Goal: Task Accomplishment & Management: Complete application form

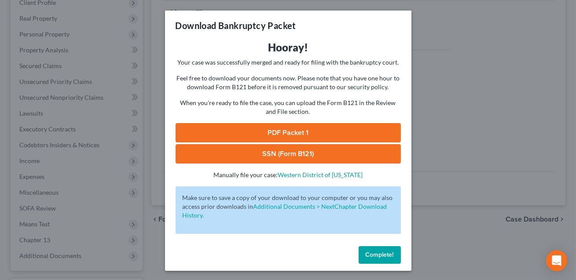
scroll to position [128, 0]
click at [373, 253] on span "Complete!" at bounding box center [379, 254] width 28 height 7
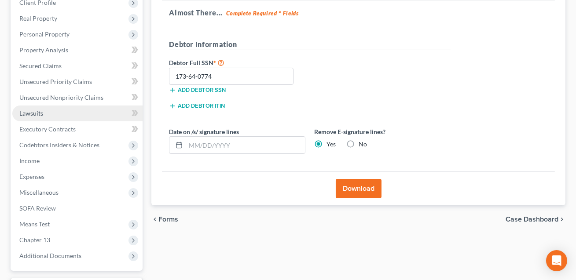
scroll to position [0, 0]
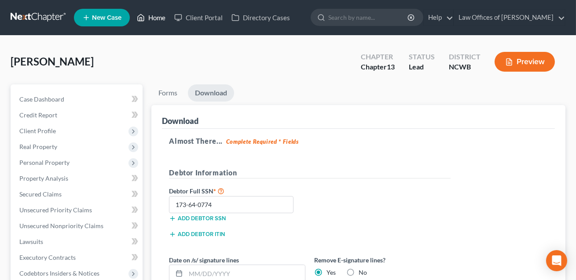
click at [155, 18] on link "Home" at bounding box center [150, 18] width 37 height 16
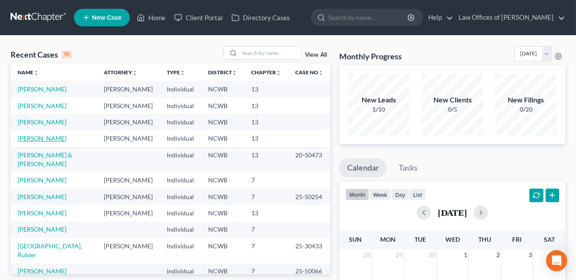
click at [41, 142] on link "[PERSON_NAME]" at bounding box center [42, 138] width 49 height 7
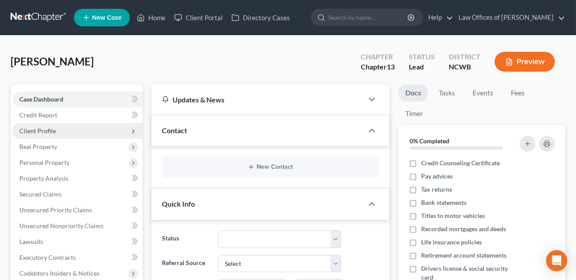
click at [35, 133] on span "Client Profile" at bounding box center [37, 130] width 36 height 7
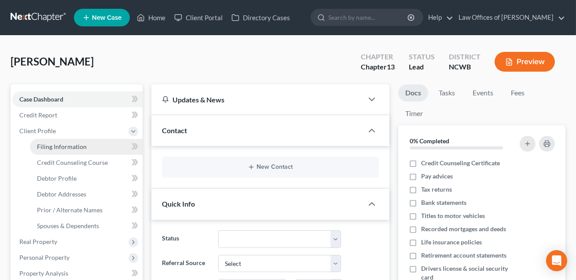
click at [45, 145] on span "Filing Information" at bounding box center [62, 146] width 50 height 7
select select "0"
select select "3"
select select "28"
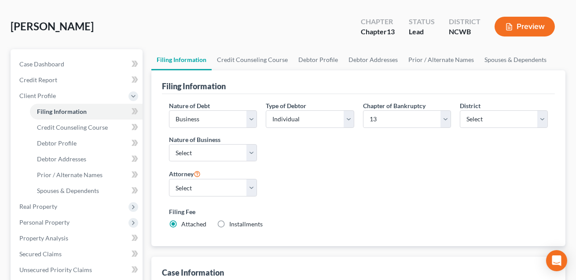
scroll to position [35, 0]
click at [247, 153] on select "Select Clearing Bank Commodity Broker Health Care Business Other Railroad Singl…" at bounding box center [213, 153] width 88 height 18
select select "3"
click at [94, 126] on span "Credit Counseling Course" at bounding box center [72, 127] width 71 height 7
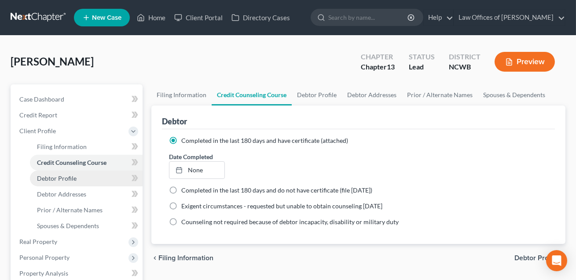
click at [70, 178] on span "Debtor Profile" at bounding box center [57, 178] width 40 height 7
select select "1"
select select "2"
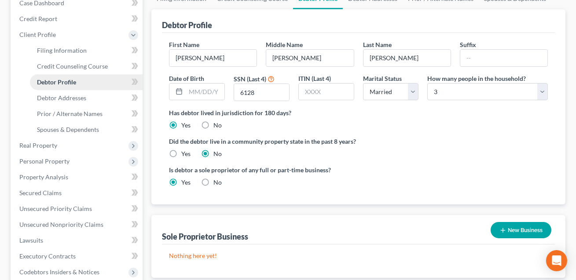
scroll to position [97, 0]
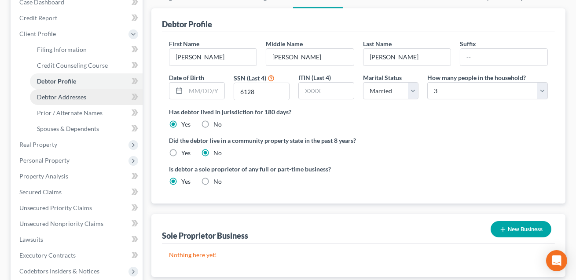
click at [57, 91] on link "Debtor Addresses" at bounding box center [86, 97] width 113 height 16
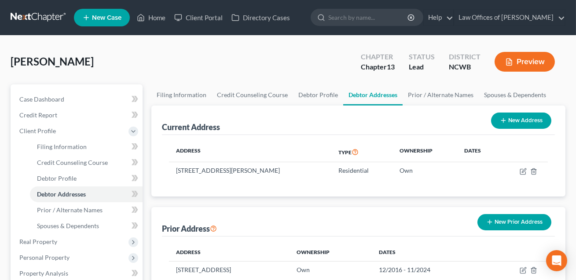
click at [528, 61] on button "Preview" at bounding box center [524, 62] width 60 height 20
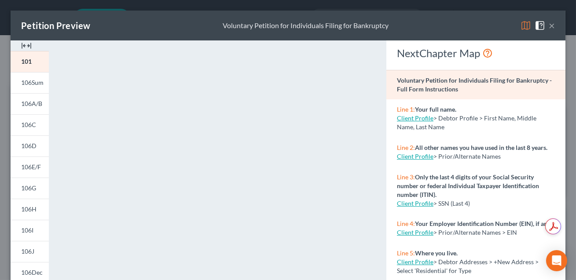
click at [552, 26] on button "×" at bounding box center [551, 25] width 6 height 11
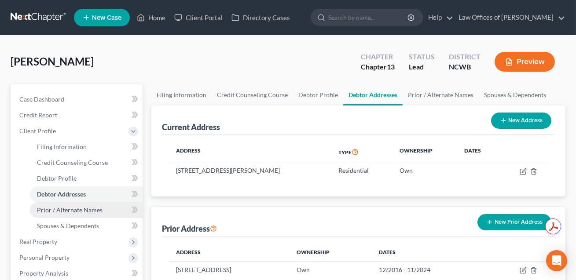
click at [72, 207] on span "Prior / Alternate Names" at bounding box center [70, 209] width 66 height 7
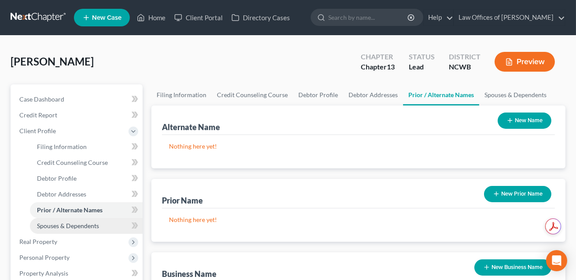
click at [81, 227] on span "Spouses & Dependents" at bounding box center [68, 225] width 62 height 7
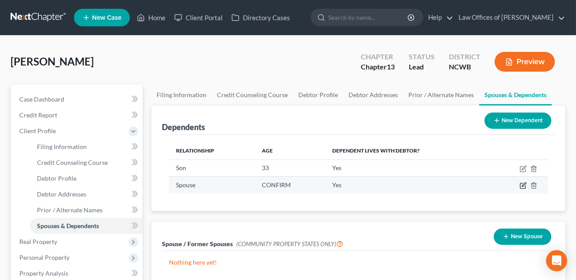
click at [523, 187] on icon "button" at bounding box center [522, 185] width 7 height 7
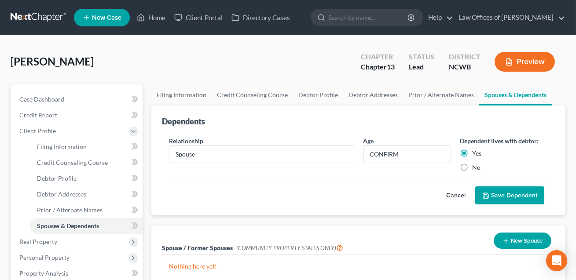
click at [495, 196] on button "Save Dependent" at bounding box center [509, 195] width 69 height 18
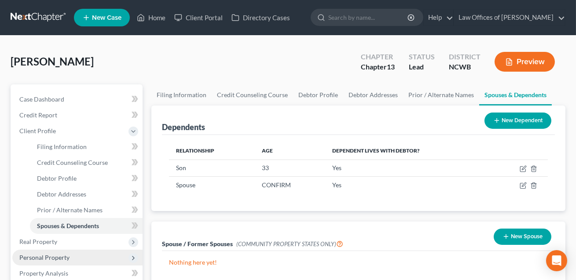
scroll to position [31, 0]
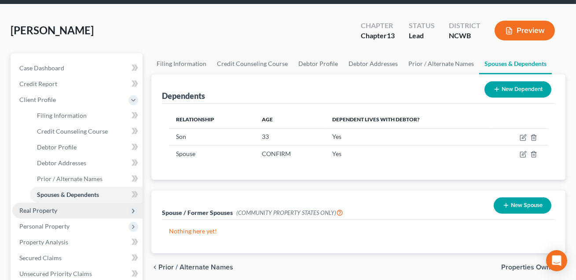
click at [46, 208] on span "Real Property" at bounding box center [38, 210] width 38 height 7
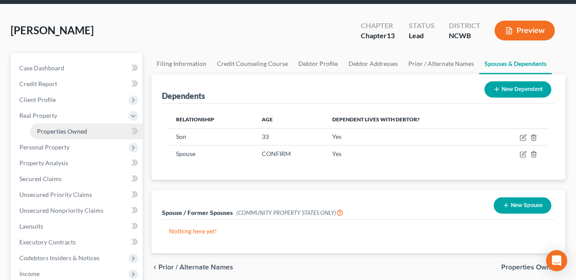
click at [47, 131] on span "Properties Owned" at bounding box center [62, 131] width 50 height 7
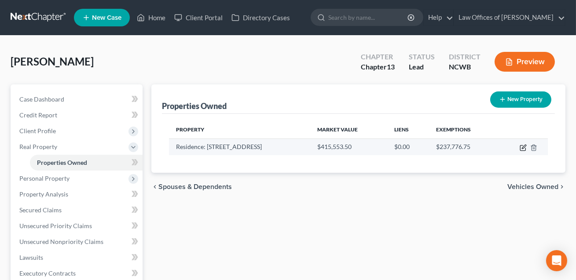
click at [523, 146] on icon "button" at bounding box center [522, 147] width 7 height 7
select select "28"
select select "3"
select select "5"
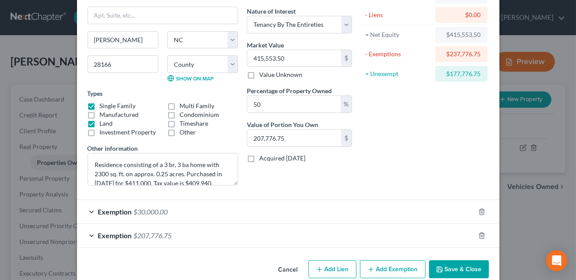
scroll to position [83, 0]
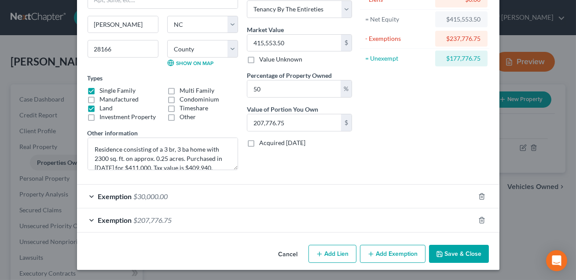
click at [447, 258] on button "Save & Close" at bounding box center [459, 254] width 60 height 18
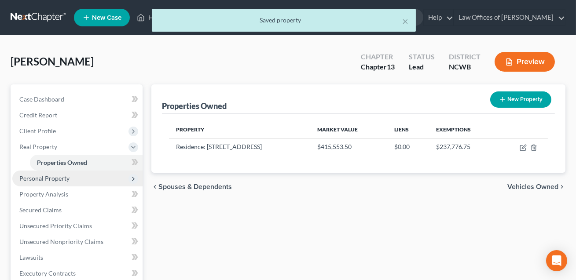
click at [56, 177] on span "Personal Property" at bounding box center [44, 178] width 50 height 7
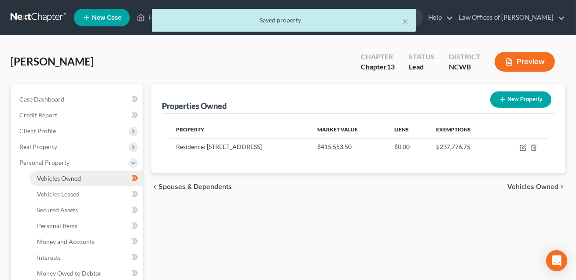
click at [55, 178] on span "Vehicles Owned" at bounding box center [59, 178] width 44 height 7
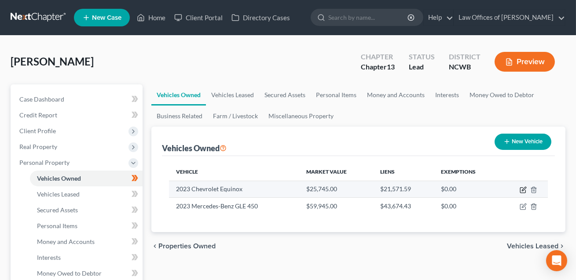
click at [523, 191] on icon "button" at bounding box center [522, 189] width 7 height 7
select select "0"
select select "3"
select select "2"
select select "0"
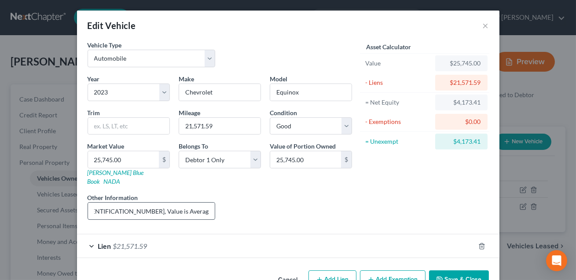
scroll to position [17, 0]
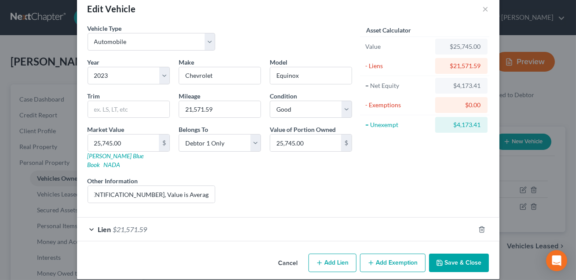
click at [452, 257] on button "Save & Close" at bounding box center [459, 263] width 60 height 18
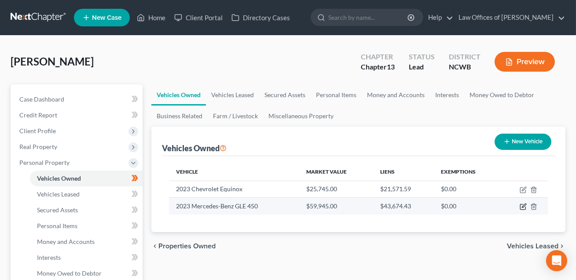
click at [524, 205] on icon "button" at bounding box center [522, 206] width 7 height 7
select select "0"
select select "3"
select select "2"
select select "0"
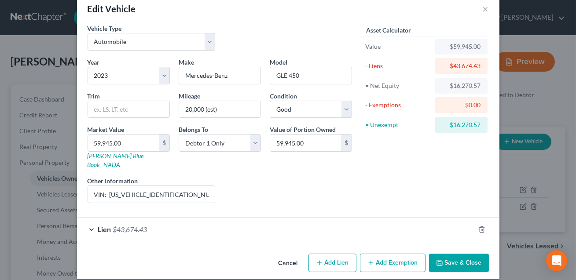
click at [445, 255] on button "Save & Close" at bounding box center [459, 263] width 60 height 18
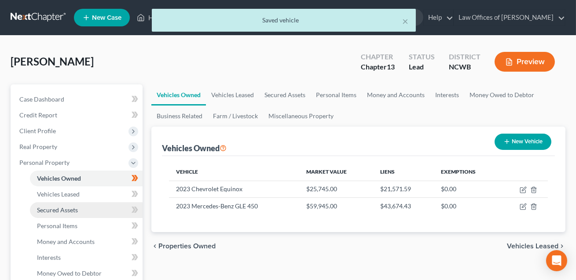
click at [61, 213] on span "Secured Assets" at bounding box center [57, 209] width 41 height 7
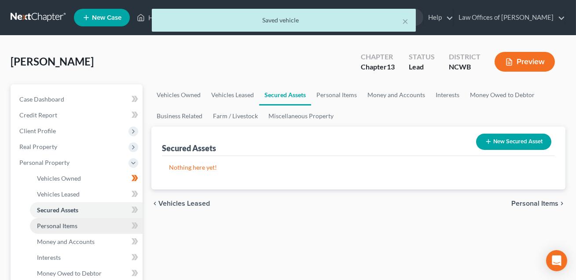
click at [60, 225] on span "Personal Items" at bounding box center [57, 225] width 40 height 7
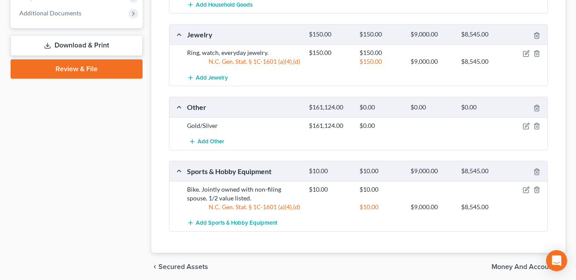
scroll to position [530, 0]
click at [526, 123] on icon "button" at bounding box center [527, 125] width 4 height 4
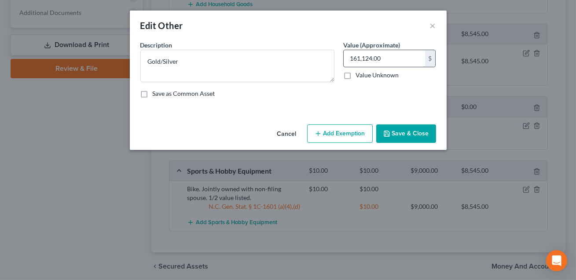
click at [382, 59] on input "161,124.00" at bounding box center [383, 58] width 81 height 17
type input "1.00"
click at [202, 61] on textarea "Gold/Silver" at bounding box center [237, 66] width 194 height 33
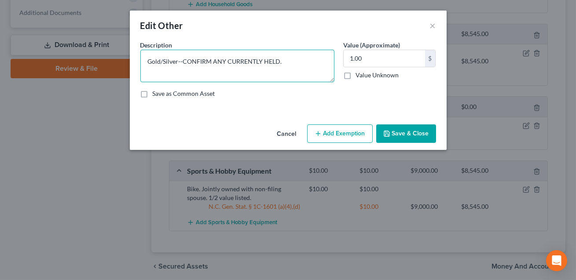
type textarea "Gold/Silver--CONFIRM ANY CURRENTLY HELD."
click at [407, 136] on button "Save & Close" at bounding box center [406, 133] width 60 height 18
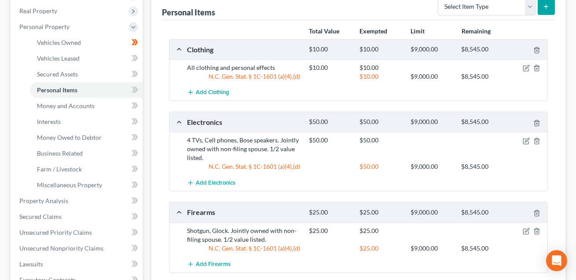
scroll to position [118, 0]
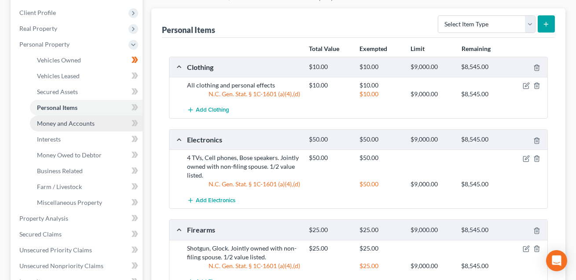
click at [58, 126] on link "Money and Accounts" at bounding box center [86, 124] width 113 height 16
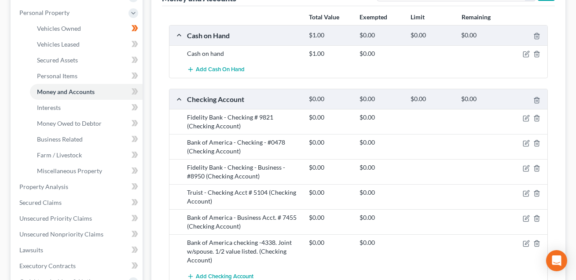
scroll to position [143, 0]
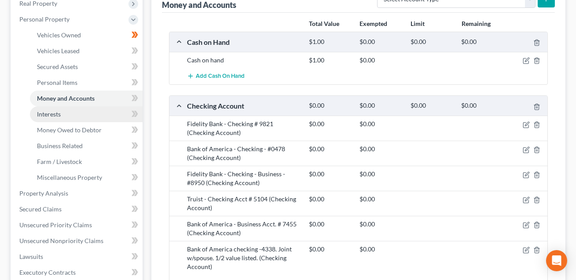
click at [55, 117] on span "Interests" at bounding box center [49, 113] width 24 height 7
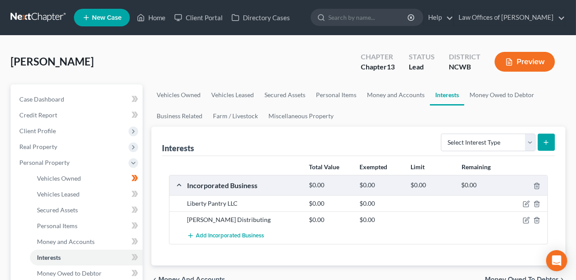
scroll to position [36, 0]
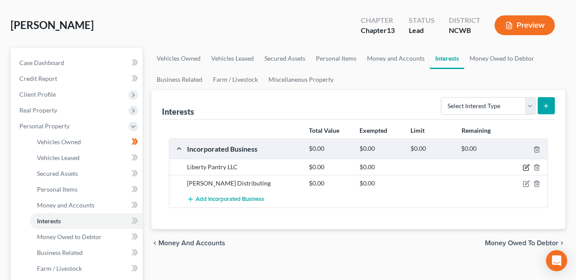
click at [525, 169] on icon "button" at bounding box center [525, 167] width 7 height 7
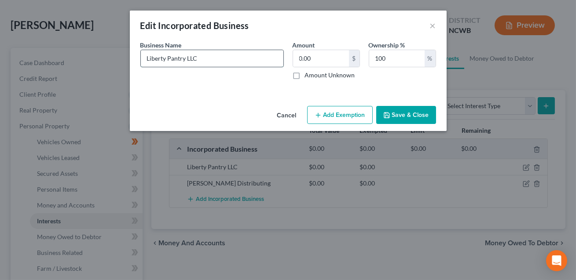
click at [226, 57] on input "Liberty Pantry LLC" at bounding box center [212, 58] width 142 height 17
type input "Liberty Pantry LLC. Assets: Liabilities:"
click at [412, 113] on button "Save & Close" at bounding box center [406, 115] width 60 height 18
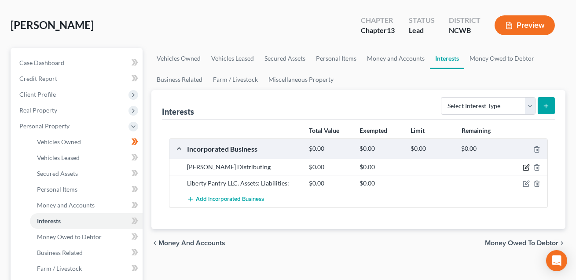
click at [525, 167] on icon "button" at bounding box center [527, 167] width 4 height 4
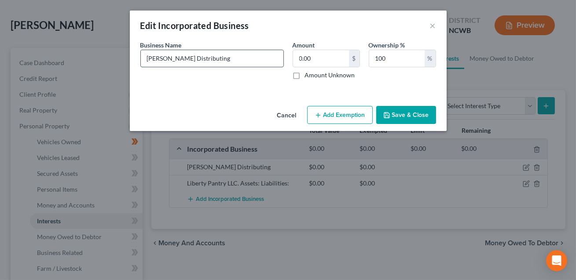
click at [210, 59] on input "[PERSON_NAME] Distributing" at bounding box center [212, 58] width 142 height 17
type input "[PERSON_NAME] Distributing Inc. Assets: Liabilities:"
click at [409, 118] on button "Save & Close" at bounding box center [406, 115] width 60 height 18
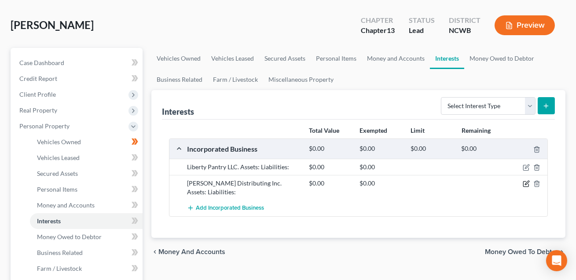
click at [528, 184] on icon "button" at bounding box center [525, 183] width 7 height 7
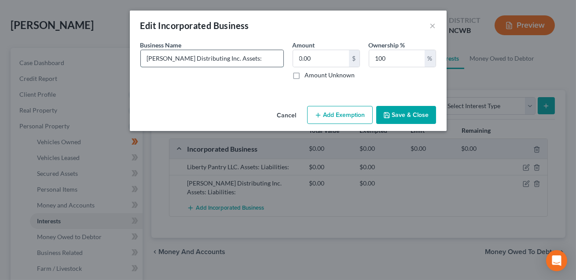
click at [232, 57] on input "[PERSON_NAME] Distributing Inc. Assets: Liabilities:" at bounding box center [212, 58] width 142 height 17
click at [279, 60] on input "[PERSON_NAME] Distributing Inc. Assets: BOA acct:____________; Fidelity Bank___…" at bounding box center [212, 58] width 142 height 17
type input "[PERSON_NAME] Distributing Inc. Assets: BOA acct:____________; Fidelity Bank___…"
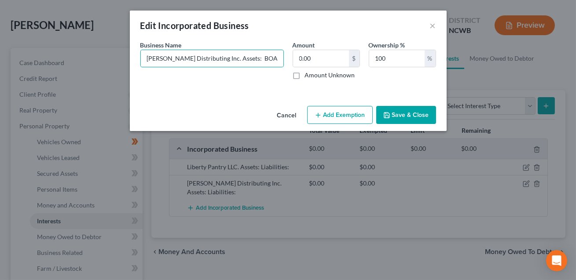
click at [405, 120] on button "Save & Close" at bounding box center [406, 115] width 60 height 18
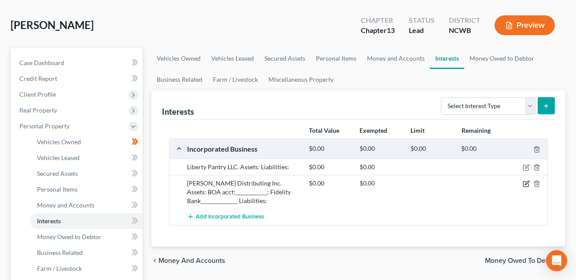
click at [528, 184] on icon "button" at bounding box center [525, 184] width 5 height 5
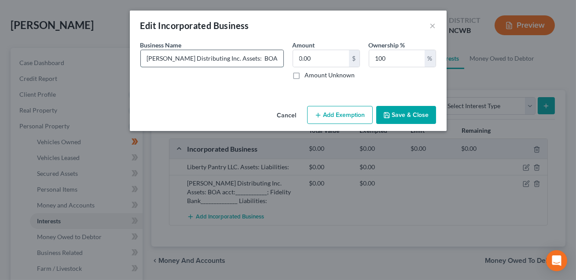
click at [274, 59] on input "[PERSON_NAME] Distributing Inc. Assets: BOA acct:____________; Fidelity Bank___…" at bounding box center [212, 58] width 142 height 17
drag, startPoint x: 163, startPoint y: 58, endPoint x: 256, endPoint y: 66, distance: 93.5
click at [256, 66] on input "[PERSON_NAME] Distributing Inc. Assets: BOA acct:____________; Fidelity Bank___…" at bounding box center [212, 58] width 142 height 17
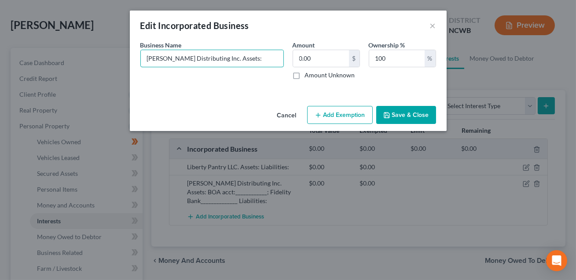
type input "[PERSON_NAME] Distributing Inc. Assets:"
click at [413, 118] on button "Save & Close" at bounding box center [406, 115] width 60 height 18
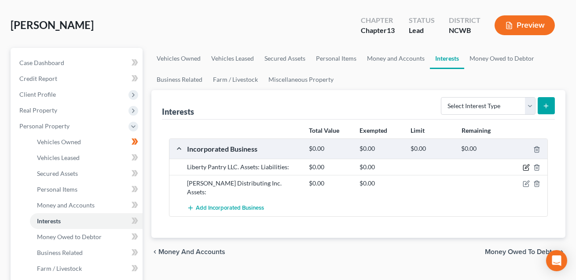
click at [525, 168] on icon "button" at bounding box center [527, 167] width 4 height 4
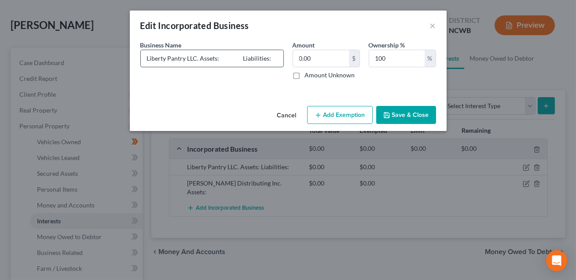
click at [219, 58] on input "Liberty Pantry LLC. Assets: Liabilities:" at bounding box center [212, 58] width 142 height 17
paste input "BOA acct:____________; Fidelity Bank______________ Liabilities:"
click at [249, 59] on input "Liberty Pantry LLC. Assets: BOA acct:____________; Fidelity Bank______________ …" at bounding box center [212, 58] width 142 height 17
type input "Liberty Pantry LLC. Assets: BOA acct:____________; Fidelity Bank______________ …"
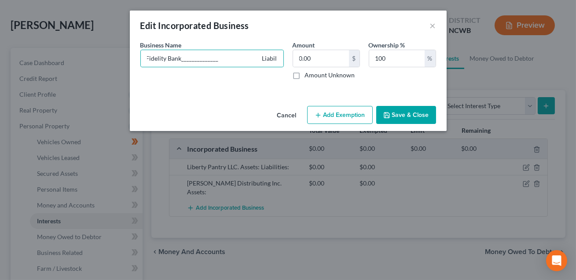
click at [405, 116] on button "Save & Close" at bounding box center [406, 115] width 60 height 18
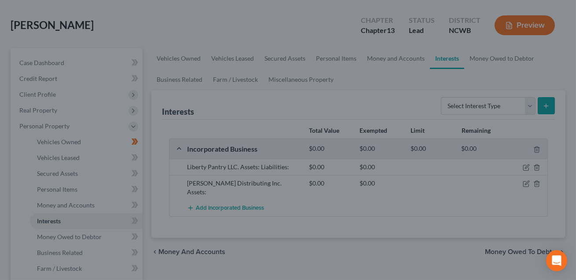
scroll to position [0, 0]
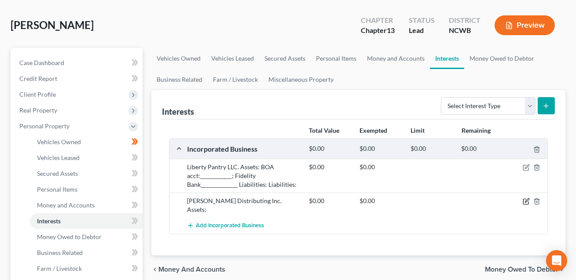
click at [526, 201] on icon "button" at bounding box center [527, 201] width 4 height 4
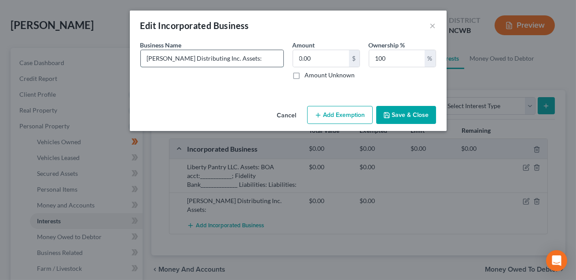
click at [251, 59] on input "[PERSON_NAME] Distributing Inc. Assets:" at bounding box center [212, 58] width 142 height 17
click at [263, 60] on input "[PERSON_NAME] Distributing Inc. Assets: Liabilities : truist" at bounding box center [212, 58] width 142 height 17
type input "[PERSON_NAME] Distributing Inc. Assets: Liabilities : Truist, ..."
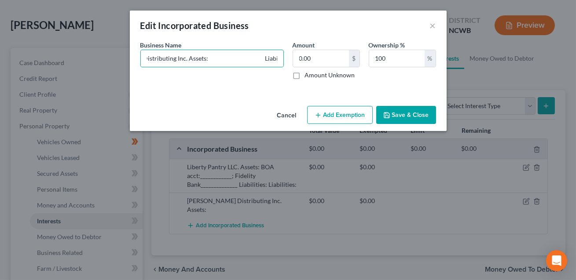
scroll to position [0, 0]
click at [403, 118] on button "Save & Close" at bounding box center [406, 115] width 60 height 18
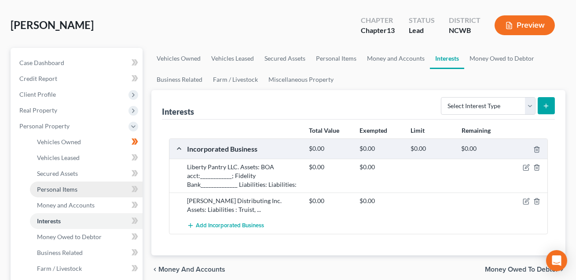
click at [49, 189] on span "Personal Items" at bounding box center [57, 189] width 40 height 7
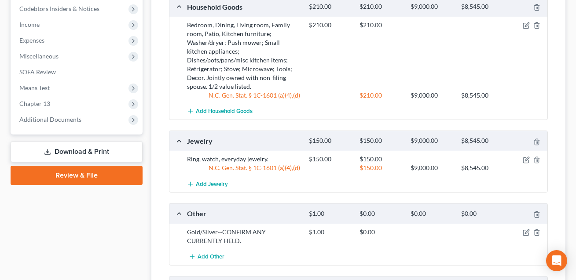
scroll to position [383, 0]
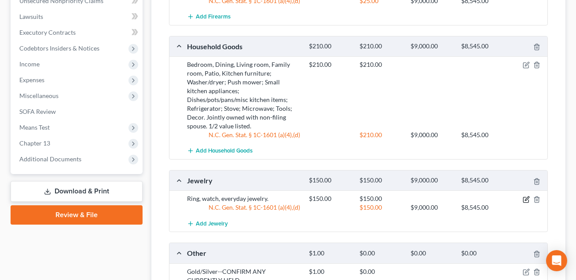
click at [526, 196] on icon "button" at bounding box center [525, 199] width 7 height 7
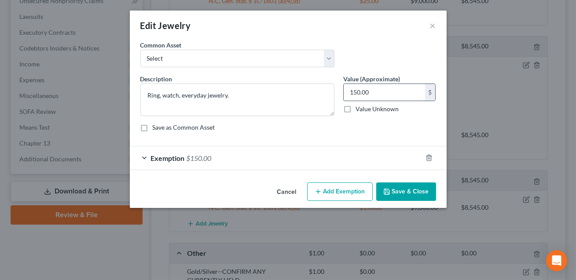
click at [375, 93] on input "150.00" at bounding box center [383, 92] width 81 height 17
type input "4"
type input "50.00"
drag, startPoint x: 233, startPoint y: 94, endPoint x: 161, endPoint y: 97, distance: 71.7
click at [161, 97] on textarea "Ring, watch, everyday jewelry." at bounding box center [237, 100] width 194 height 33
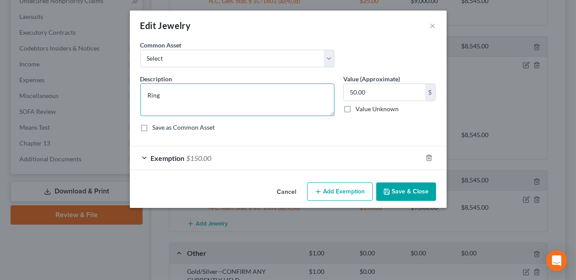
type textarea "Ring"
click at [292, 152] on div "Exemption $150.00" at bounding box center [276, 157] width 292 height 23
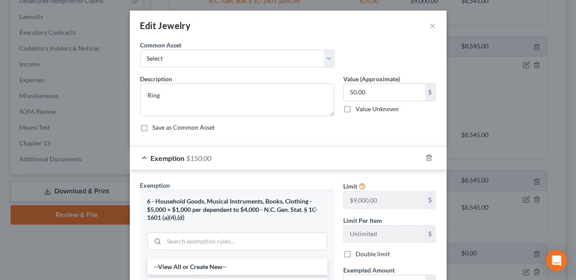
scroll to position [111, 0]
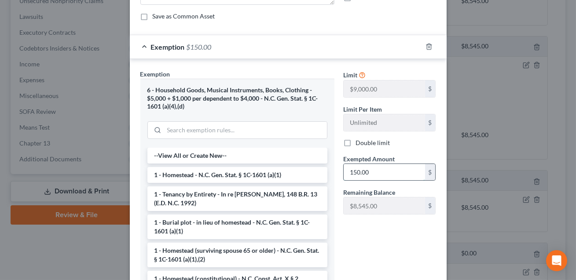
click at [376, 167] on input "150.00" at bounding box center [383, 172] width 81 height 17
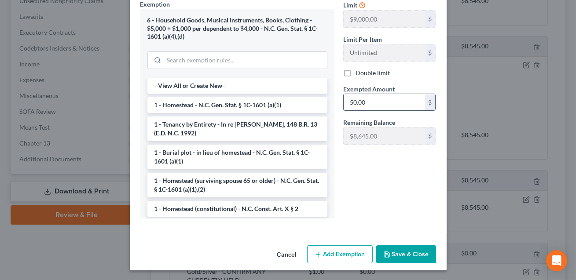
scroll to position [182, 0]
type input "50.00"
click at [398, 251] on button "Save & Close" at bounding box center [406, 254] width 60 height 18
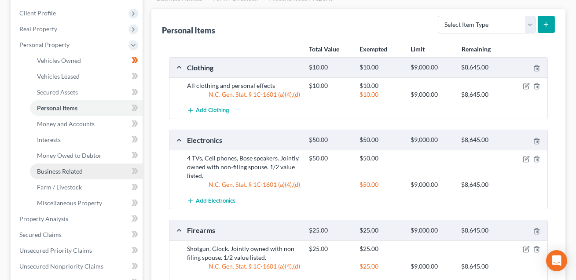
scroll to position [146, 0]
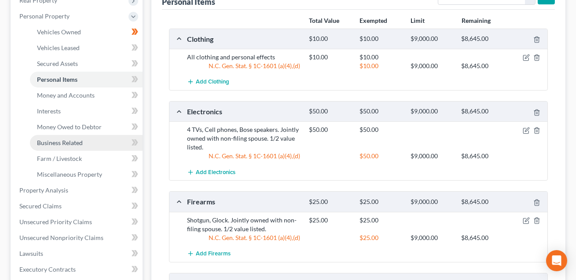
click at [67, 146] on link "Business Related" at bounding box center [86, 143] width 113 height 16
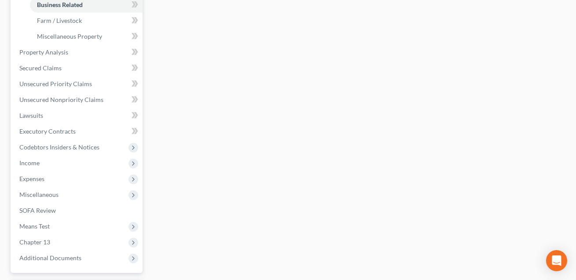
scroll to position [293, 0]
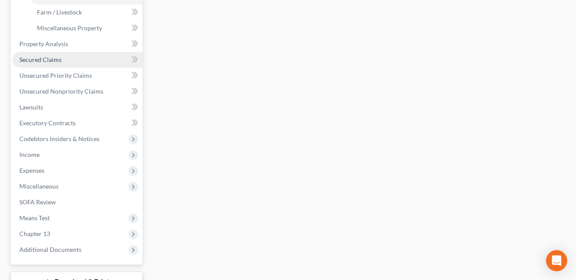
click at [49, 59] on span "Secured Claims" at bounding box center [40, 59] width 42 height 7
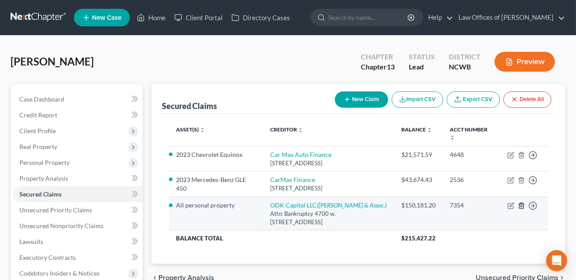
click at [521, 205] on icon "button" at bounding box center [521, 205] width 7 height 7
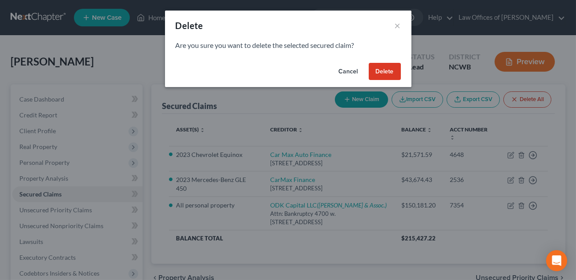
click at [382, 70] on button "Delete" at bounding box center [384, 72] width 32 height 18
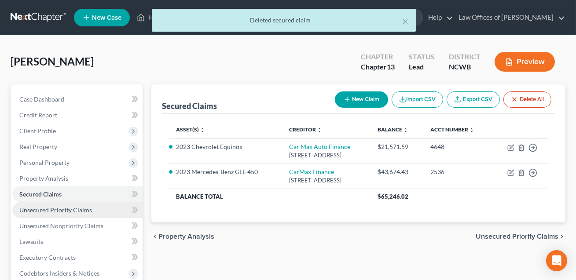
click at [69, 208] on span "Unsecured Priority Claims" at bounding box center [55, 209] width 73 height 7
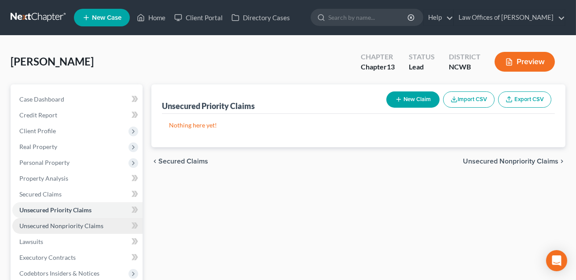
click at [65, 225] on span "Unsecured Nonpriority Claims" at bounding box center [61, 225] width 84 height 7
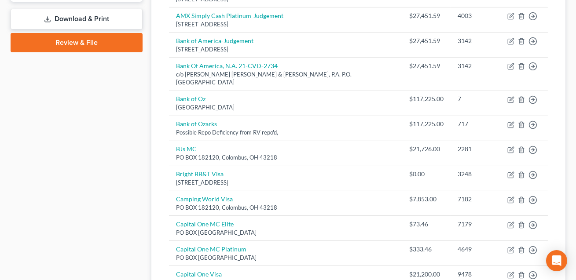
scroll to position [611, 0]
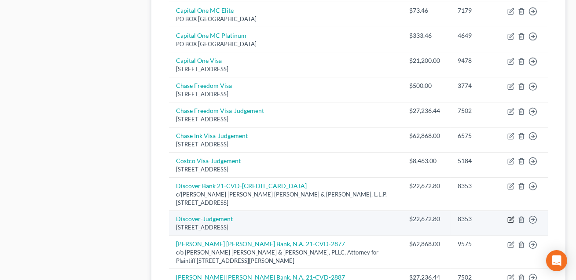
click at [510, 217] on icon "button" at bounding box center [511, 219] width 4 height 4
select select "46"
select select "2"
select select "0"
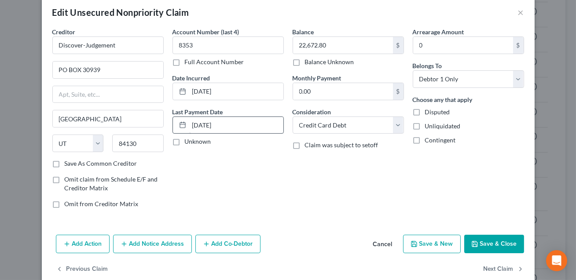
scroll to position [28, 0]
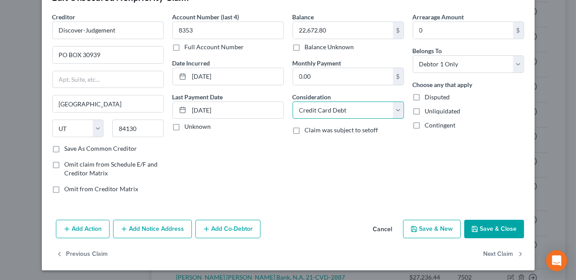
click at [346, 111] on select "Select Cable / Satellite Services Collection Agency Credit Card Debt Debt Couns…" at bounding box center [347, 111] width 111 height 18
select select "14"
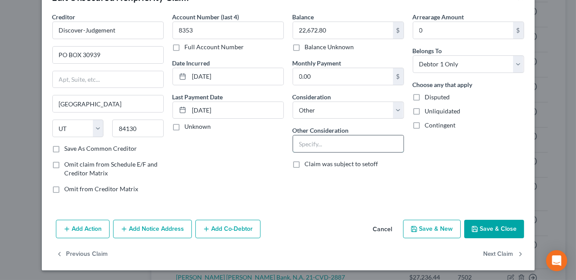
click at [311, 147] on input "text" at bounding box center [348, 143] width 110 height 17
click at [303, 145] on input "Cedit cad debt. Judgment:" at bounding box center [348, 143] width 110 height 17
click at [379, 149] on input "Credit cad debt. Judgment:" at bounding box center [348, 143] width 110 height 17
type input "Credit cad debt. Judgment: Discover Bank v. [PERSON_NAME], [GEOGRAPHIC_DATA] (N…"
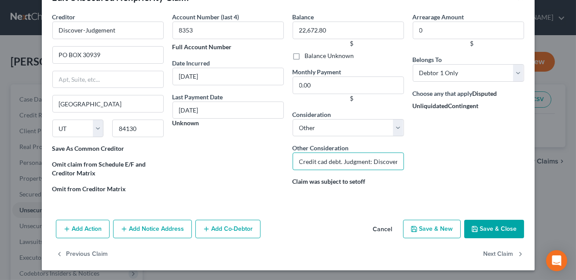
click at [322, 161] on input "Credit cad debt. Judgment: Discover Bank v. [PERSON_NAME], [GEOGRAPHIC_DATA] (N…" at bounding box center [347, 162] width 111 height 18
click at [356, 162] on input "Credit card debt. Judgment: Discover Bank v. [PERSON_NAME], [GEOGRAPHIC_DATA] (…" at bounding box center [347, 162] width 111 height 18
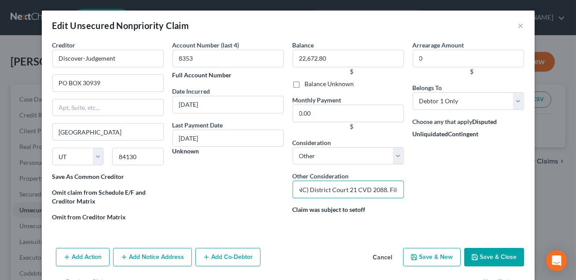
scroll to position [28, 0]
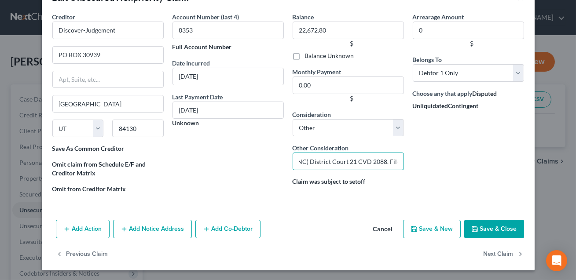
type input "Credit card debt. Judgment: Discover Bank v. [PERSON_NAME], [GEOGRAPHIC_DATA] (…"
click at [494, 226] on button "Save & Close" at bounding box center [494, 229] width 60 height 18
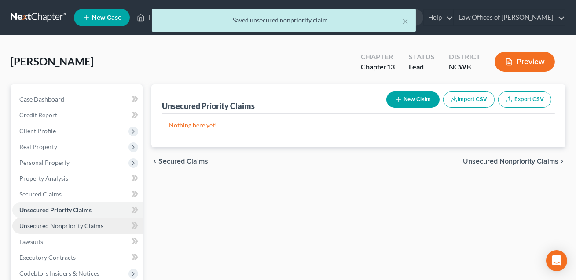
click at [70, 225] on span "Unsecured Nonpriority Claims" at bounding box center [61, 225] width 84 height 7
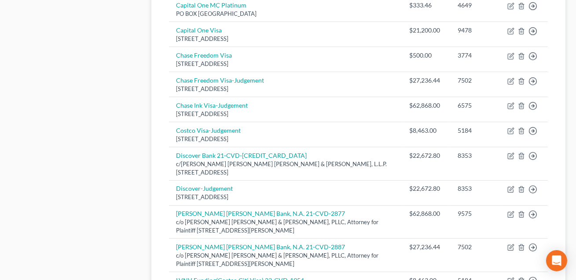
scroll to position [645, 0]
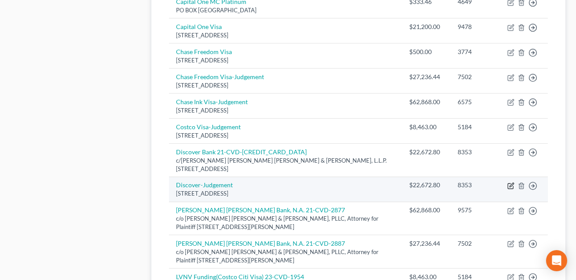
click at [510, 182] on icon "button" at bounding box center [510, 185] width 7 height 7
select select "46"
select select "14"
select select "0"
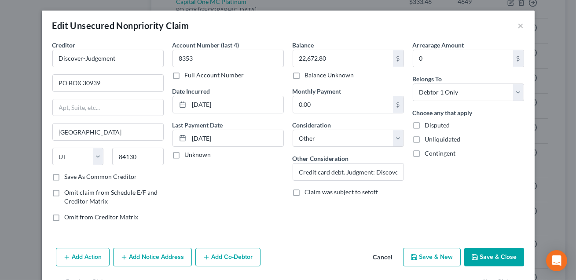
scroll to position [28, 0]
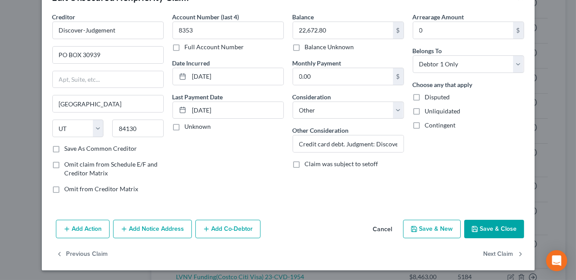
click at [149, 226] on button "Add Notice Address" at bounding box center [152, 229] width 79 height 18
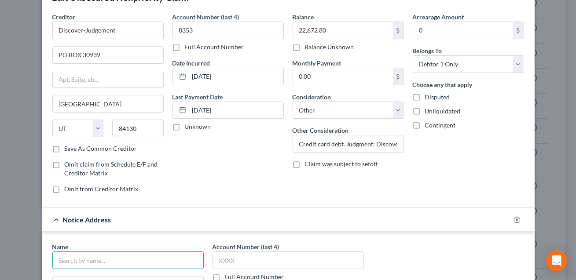
click at [94, 259] on input "text" at bounding box center [127, 260] width 151 height 18
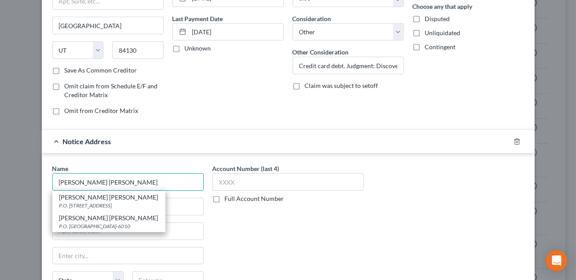
scroll to position [108, 0]
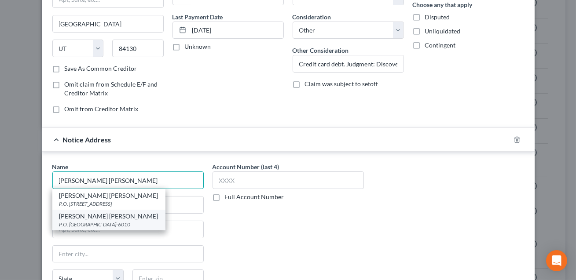
type input "[PERSON_NAME] [PERSON_NAME]"
click at [86, 224] on div "P.O. [GEOGRAPHIC_DATA]-6010" at bounding box center [108, 224] width 99 height 7
type input "P.O. Box 176010"
type input "[GEOGRAPHIC_DATA]"
select select "28"
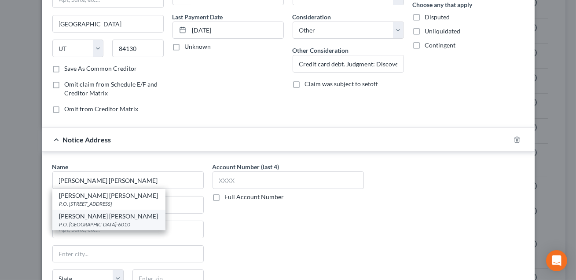
type input "27619-6010"
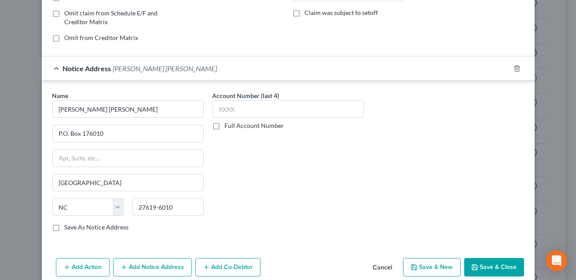
scroll to position [217, 0]
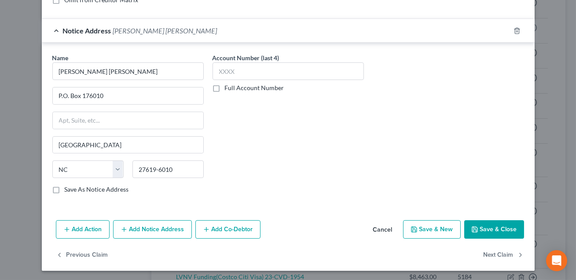
click at [488, 232] on button "Save & Close" at bounding box center [494, 229] width 60 height 18
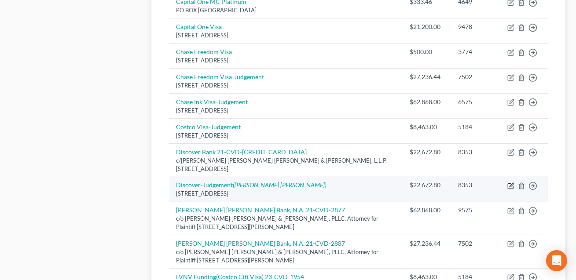
click at [510, 183] on icon "button" at bounding box center [511, 185] width 4 height 4
select select "46"
select select "14"
select select "0"
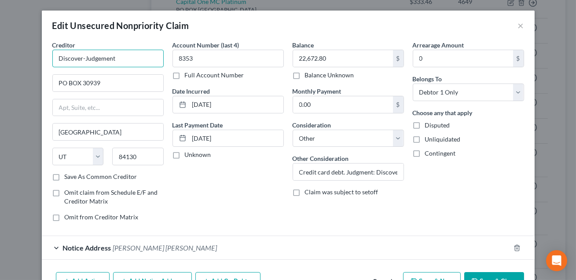
drag, startPoint x: 116, startPoint y: 60, endPoint x: 83, endPoint y: 61, distance: 32.6
click at [83, 61] on input "Discover-Judgement" at bounding box center [107, 59] width 111 height 18
click at [83, 58] on input "DiscoverBank" at bounding box center [107, 59] width 111 height 18
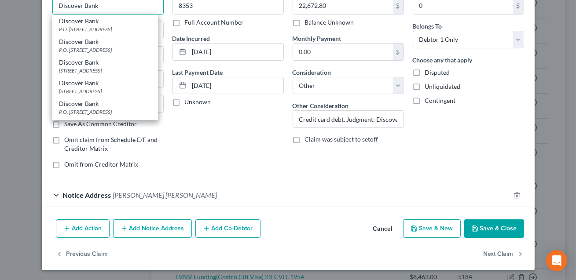
type input "Discover Bank"
click at [485, 229] on button "Save & Close" at bounding box center [494, 228] width 60 height 18
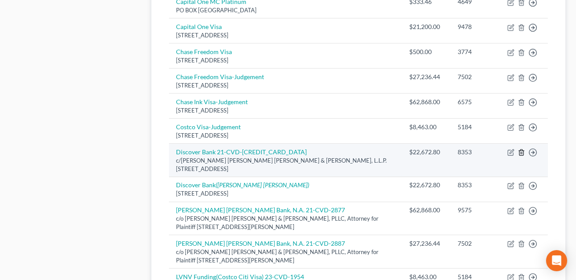
click at [521, 149] on icon "button" at bounding box center [521, 152] width 7 height 7
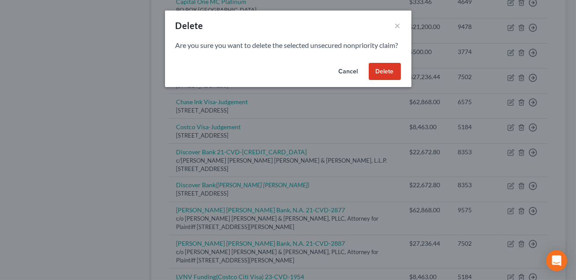
click at [393, 80] on button "Delete" at bounding box center [384, 72] width 32 height 18
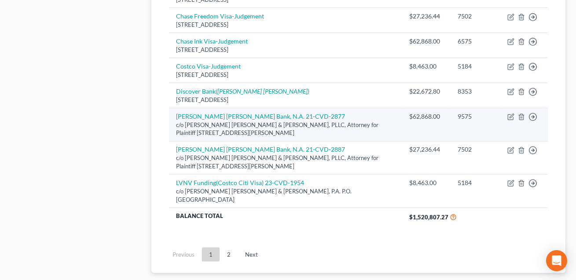
scroll to position [708, 0]
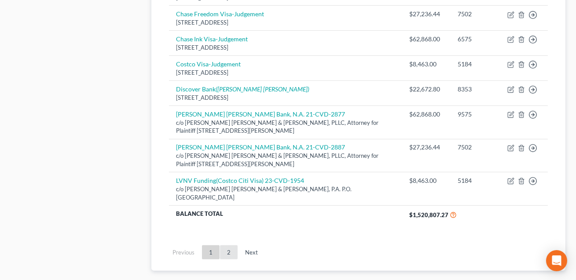
click at [227, 245] on link "2" at bounding box center [229, 252] width 18 height 14
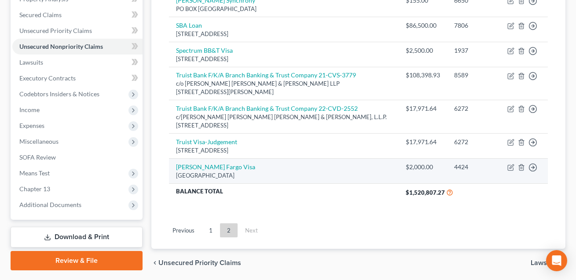
scroll to position [179, 0]
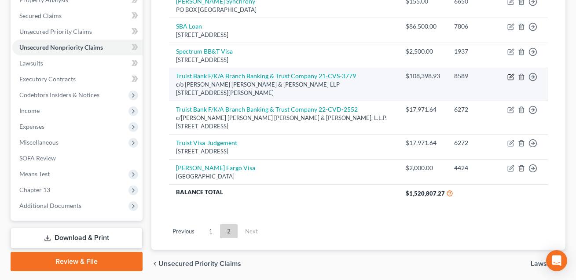
click at [510, 76] on icon "button" at bounding box center [510, 76] width 7 height 7
select select "28"
select select "2"
select select "0"
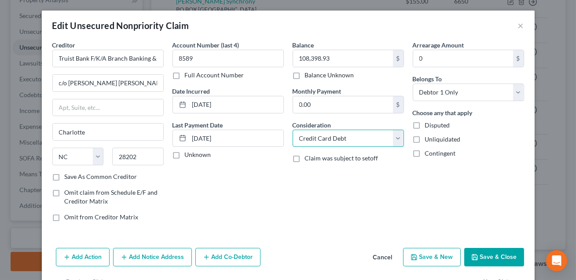
click at [346, 138] on select "Select Cable / Satellite Services Collection Agency Credit Card Debt Debt Couns…" at bounding box center [347, 139] width 111 height 18
click at [344, 141] on select "Select Cable / Satellite Services Collection Agency Credit Card Debt Debt Couns…" at bounding box center [347, 139] width 111 height 18
select select "14"
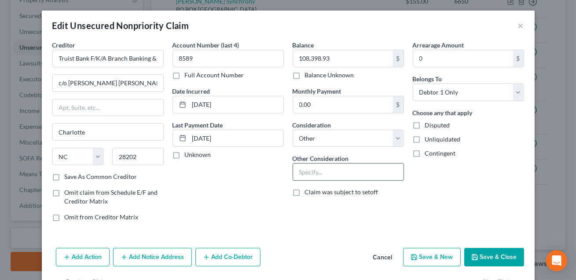
click at [315, 176] on input "text" at bounding box center [348, 172] width 110 height 17
type input "Cedit Card Debt. Judgment: Truist Bank v. [PERSON_NAME]'s Distributing, Inc and…"
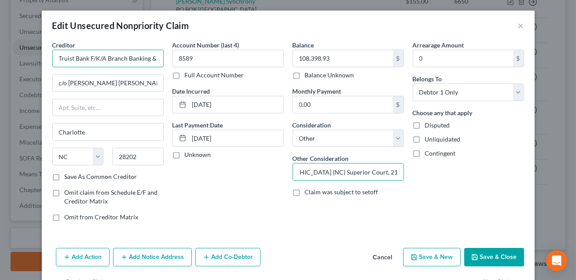
scroll to position [0, 0]
drag, startPoint x: 90, startPoint y: 58, endPoint x: 163, endPoint y: 60, distance: 73.0
click at [163, 60] on input "Truist Bank F/K/A Branch Banking & Trust Company 21-CVS-3779" at bounding box center [107, 59] width 111 height 18
drag, startPoint x: 90, startPoint y: 59, endPoint x: 172, endPoint y: 64, distance: 82.8
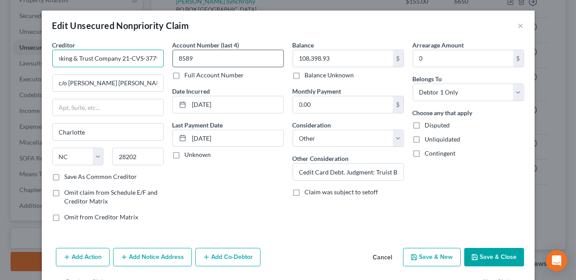
click at [172, 64] on div "Creditor * Truist Bank F/K/A Branch Banking & Trust Company 21-CVS-3779 c/o [PE…" at bounding box center [288, 134] width 480 height 188
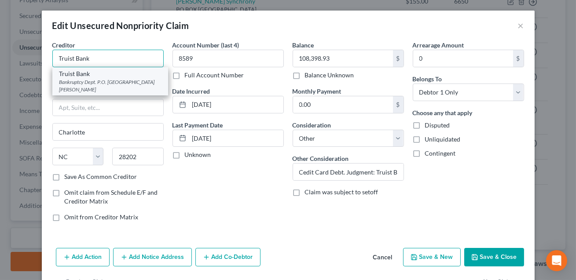
type input "Truist Bank"
click at [97, 83] on div "Bankruptcy Dept. P.O. [GEOGRAPHIC_DATA][PERSON_NAME]" at bounding box center [110, 85] width 102 height 15
type input "Bankruptcy Dept."
type input "P.O. Box 1847"
type input "[PERSON_NAME]"
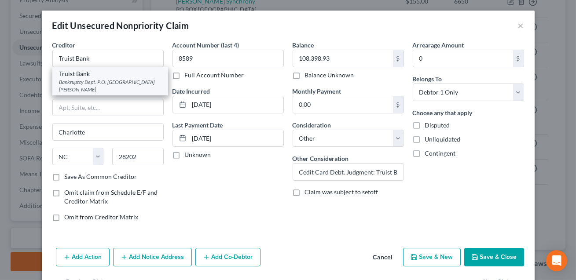
type input "27894"
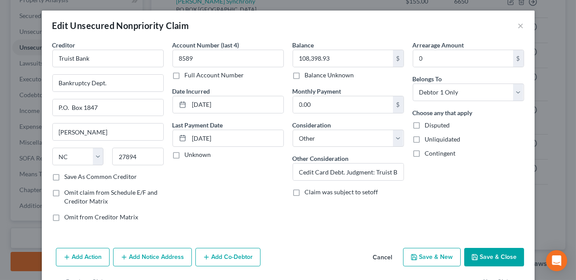
scroll to position [28, 0]
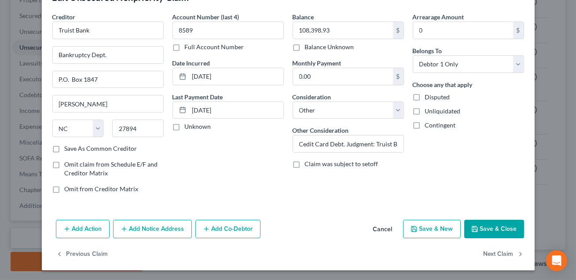
click at [144, 231] on button "Add Notice Address" at bounding box center [152, 229] width 79 height 18
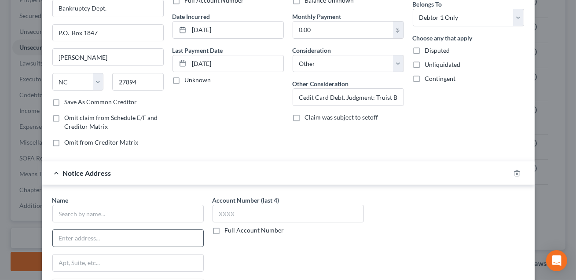
scroll to position [91, 0]
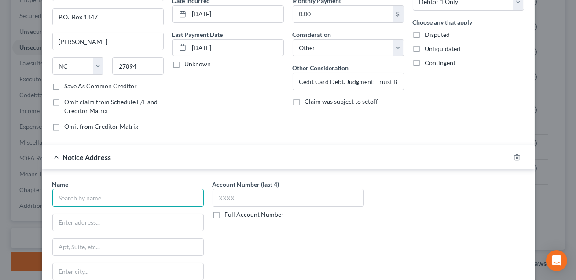
click at [100, 200] on input "text" at bounding box center [127, 198] width 151 height 18
type input "[PERSON_NAME] & [PERSON_NAME] LLP"
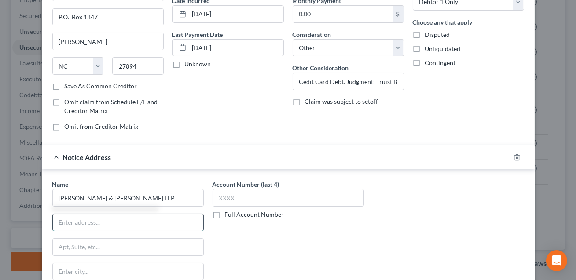
click at [86, 221] on input "text" at bounding box center [128, 222] width 150 height 17
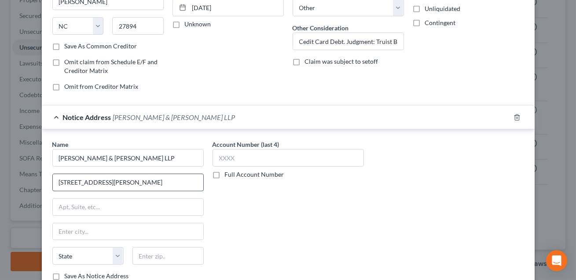
scroll to position [133, 0]
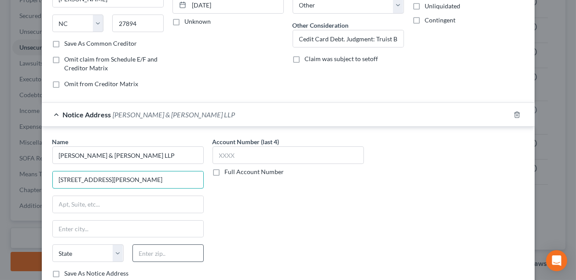
type input "[STREET_ADDRESS][PERSON_NAME]"
click at [140, 250] on input "text" at bounding box center [167, 253] width 71 height 18
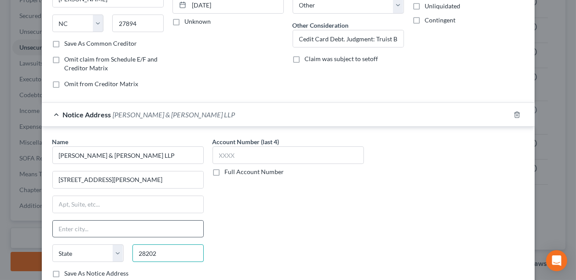
type input "28202"
click at [128, 230] on input "text" at bounding box center [128, 229] width 150 height 17
type input "Charlotte"
select select "28"
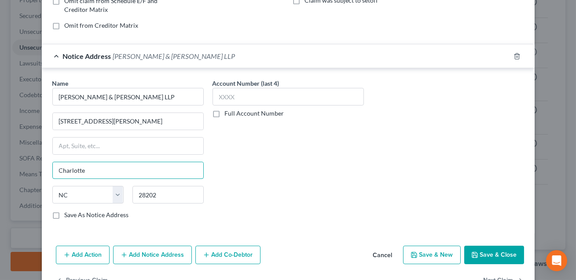
scroll to position [217, 0]
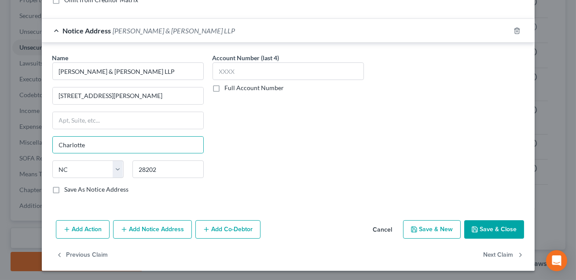
click at [487, 232] on button "Save & Close" at bounding box center [494, 229] width 60 height 18
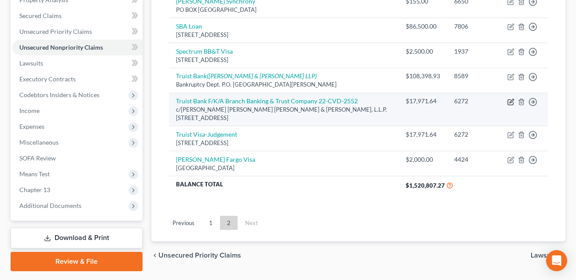
click at [510, 103] on icon "button" at bounding box center [510, 101] width 7 height 7
select select "28"
select select "2"
select select "0"
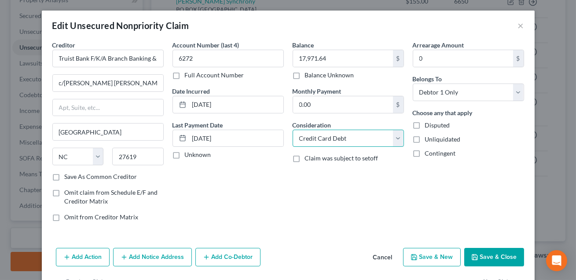
click at [324, 140] on select "Select Cable / Satellite Services Collection Agency Credit Card Debt Debt Couns…" at bounding box center [347, 139] width 111 height 18
select select "14"
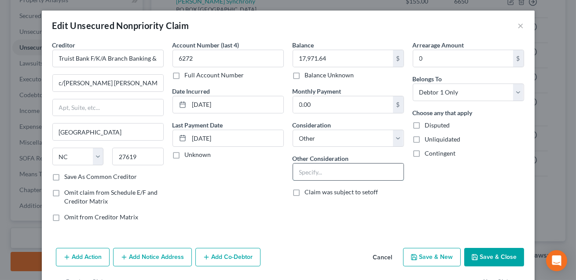
click at [303, 172] on input "text" at bounding box center [348, 172] width 110 height 17
click at [368, 171] on input "Credit Card debt. Judgment: Truist Bank v. [PERSON_NAME]'s Distibuting Inc" at bounding box center [348, 172] width 110 height 17
click at [398, 173] on input "Credit Card debt. Judgment: Truist Bank v. [PERSON_NAME]'s Distributing Inc" at bounding box center [348, 172] width 110 height 17
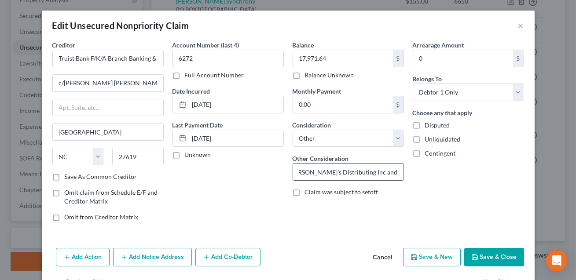
scroll to position [0, 128]
click at [384, 171] on input "Credit Card debt. Judgment: Truist Bank v. [PERSON_NAME]'s Distributing Inc and…" at bounding box center [348, 172] width 110 height 17
click at [352, 171] on input "Credit Card debt. Judgment: Truist Bank v. [PERSON_NAME]'s Distributing Inc and…" at bounding box center [348, 172] width 110 height 17
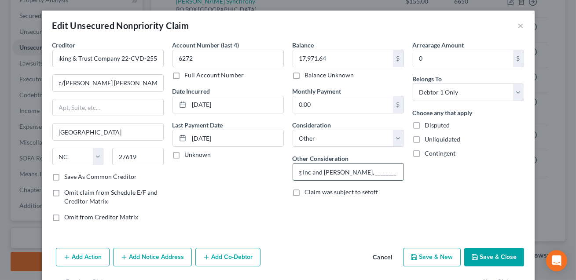
click at [343, 172] on input "Credit Card debt. Judgment: Truist Bank v. [PERSON_NAME]'s Distributing Inc and…" at bounding box center [348, 172] width 110 height 17
type input "Credit Card debt. Judgment: Truist Bank v. [PERSON_NAME]'s Distributing Inc and…"
click at [76, 58] on input "Truist Bank F/K/A Branch Banking & Trust Company 22-CVD-2552" at bounding box center [107, 59] width 111 height 18
drag, startPoint x: 57, startPoint y: 59, endPoint x: 98, endPoint y: 60, distance: 40.9
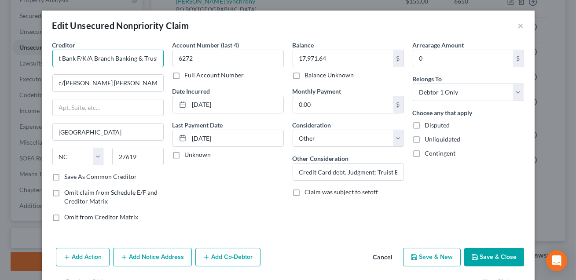
click at [98, 60] on input "Truist Bank F/K/A Branch Banking & Trust Company 22-CVD-2552" at bounding box center [107, 59] width 111 height 18
click at [79, 57] on input "Truist Bank F/K/A Branch Banking & Trust Company 22-CVD-2552" at bounding box center [107, 59] width 111 height 18
drag, startPoint x: 76, startPoint y: 58, endPoint x: 180, endPoint y: 61, distance: 104.3
click at [180, 61] on div "Creditor * Truist Bank F/K/A Branch Banking & Trust Company 22-CVD-2552 c/[PERS…" at bounding box center [288, 134] width 480 height 188
click at [135, 57] on input "Truist Bank F/K/A Branch Banking & Trust Company 22-CVD-2552" at bounding box center [107, 59] width 111 height 18
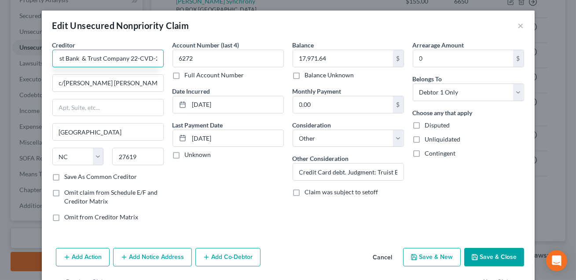
scroll to position [0, 21]
drag, startPoint x: 62, startPoint y: 57, endPoint x: 170, endPoint y: 61, distance: 108.2
click at [170, 61] on div "Creditor * Truist Bank & Trust Company 22-CVD-2552 c/[PERSON_NAME] [PERSON_NAME…" at bounding box center [288, 134] width 480 height 188
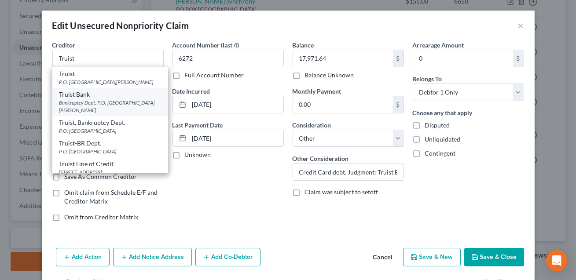
click at [100, 104] on div "Bankruptcy Dept. P.O. [GEOGRAPHIC_DATA][PERSON_NAME]" at bounding box center [110, 106] width 102 height 15
type input "Truist Bank"
type input "Bankruptcy Dept."
type input "P.O. Box 1847"
type input "[PERSON_NAME]"
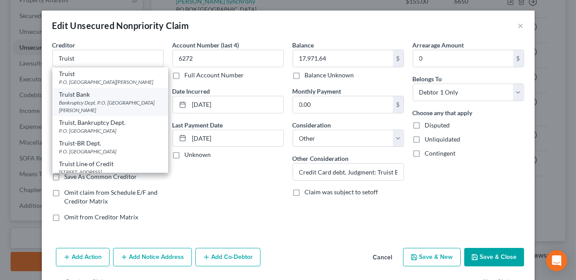
type input "27894"
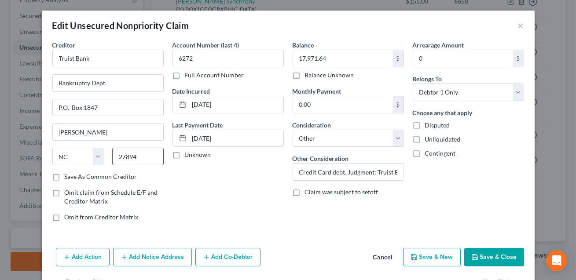
scroll to position [28, 0]
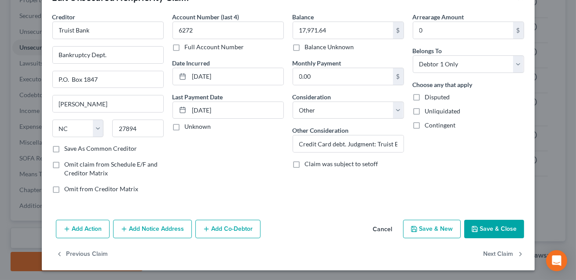
click at [138, 231] on button "Add Notice Address" at bounding box center [152, 229] width 79 height 18
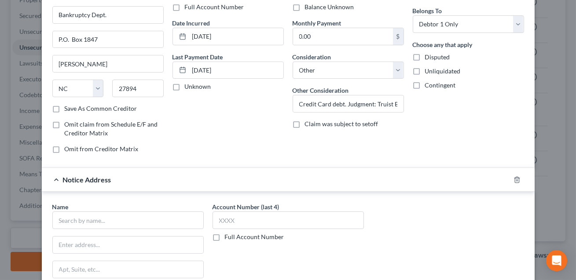
scroll to position [82, 0]
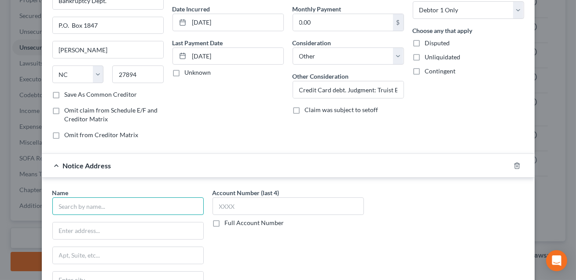
click at [103, 208] on input "text" at bounding box center [127, 206] width 151 height 18
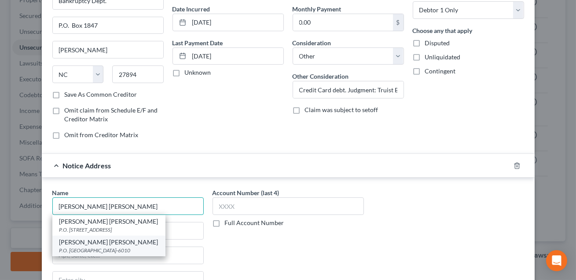
type input "[PERSON_NAME] [PERSON_NAME]"
click at [99, 247] on div "P.O. [GEOGRAPHIC_DATA]-6010" at bounding box center [108, 250] width 99 height 7
type input "P.O. Box 176010"
type input "[GEOGRAPHIC_DATA]"
select select "28"
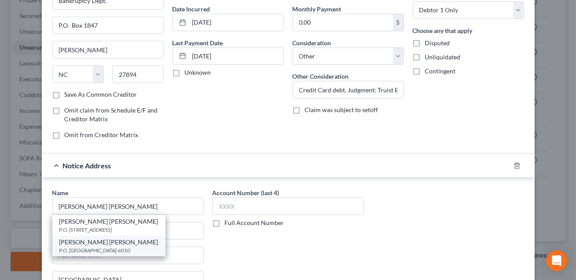
type input "27619-6010"
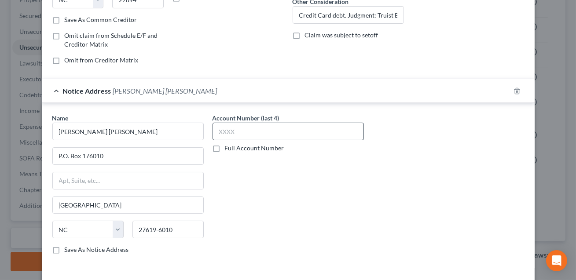
scroll to position [217, 0]
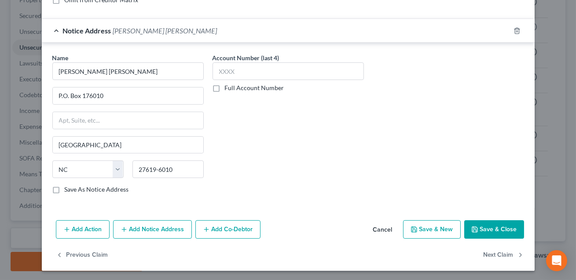
click at [485, 227] on button "Save & Close" at bounding box center [494, 229] width 60 height 18
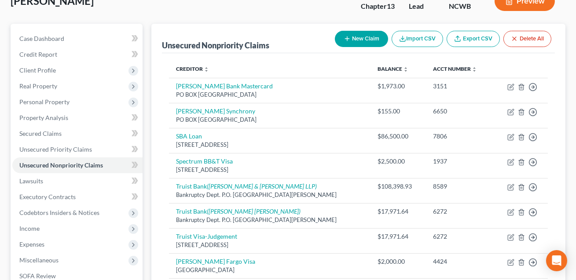
scroll to position [54, 0]
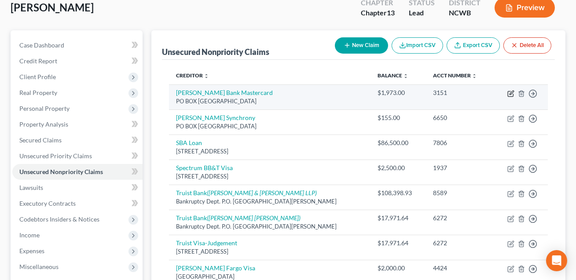
click at [510, 92] on icon "button" at bounding box center [511, 93] width 4 height 4
select select "45"
select select "2"
select select "0"
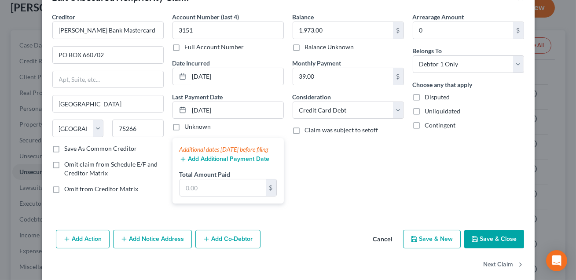
scroll to position [47, 0]
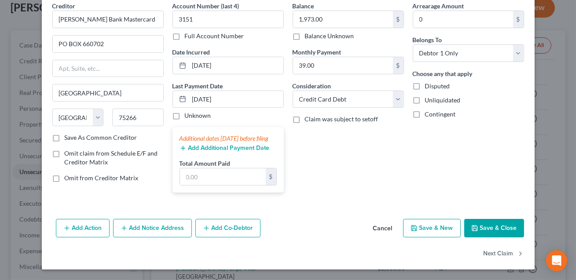
click at [477, 227] on icon "button" at bounding box center [474, 228] width 7 height 7
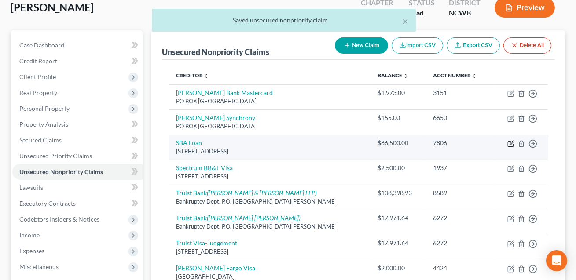
click at [510, 143] on icon "button" at bounding box center [510, 143] width 7 height 7
select select "38"
select select "10"
select select "0"
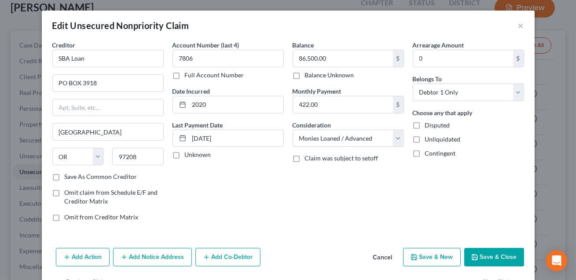
click at [492, 257] on button "Save & Close" at bounding box center [494, 257] width 60 height 18
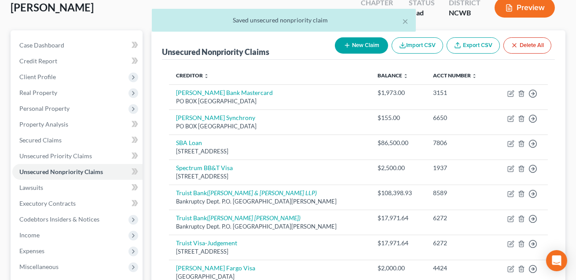
click at [361, 49] on button "New Claim" at bounding box center [361, 45] width 53 height 16
select select "0"
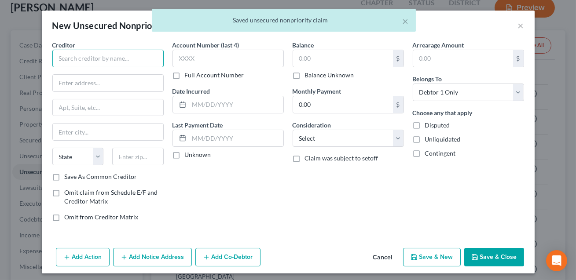
click at [136, 62] on input "text" at bounding box center [107, 59] width 111 height 18
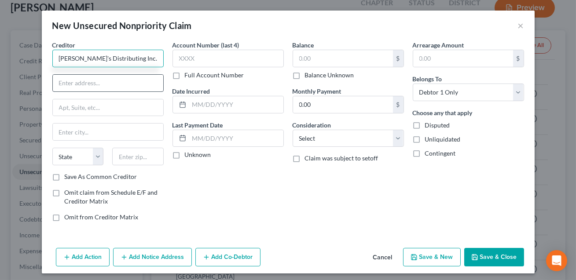
type input "[PERSON_NAME]'s Distributing Inc."
click at [115, 80] on input "text" at bounding box center [108, 83] width 110 height 17
type input "[STREET_ADDRESS]"
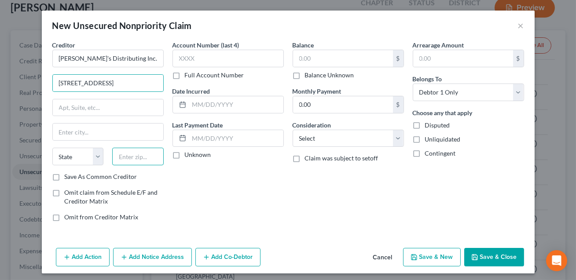
click at [124, 155] on input "text" at bounding box center [137, 157] width 51 height 18
type input "28166"
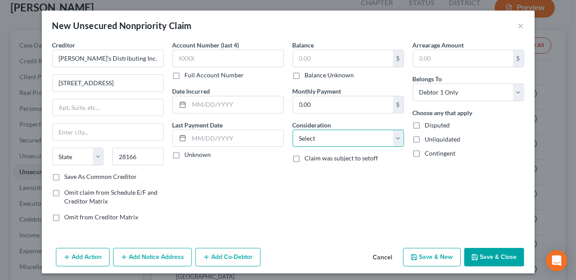
click at [314, 141] on select "Select Cable / Satellite Services Collection Agency Credit Card Debt Debt Couns…" at bounding box center [347, 139] width 111 height 18
type input "[PERSON_NAME]"
select select "28"
select select "14"
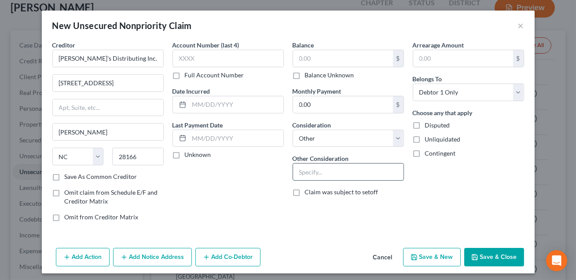
click at [303, 174] on input "text" at bounding box center [348, 172] width 110 height 17
type input "Contribution, indemnification and any claim of any nature whatsoever."
click at [303, 61] on input "text" at bounding box center [343, 58] width 100 height 17
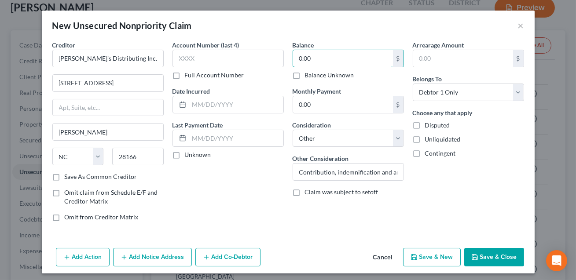
type input "0.00"
click at [478, 262] on button "Save & Close" at bounding box center [494, 257] width 60 height 18
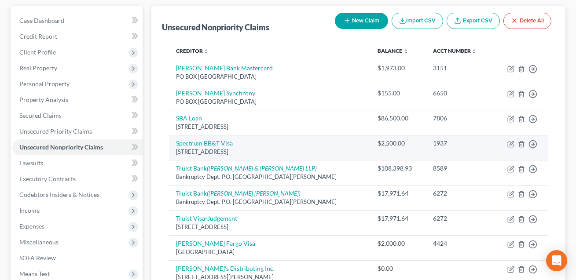
scroll to position [210, 0]
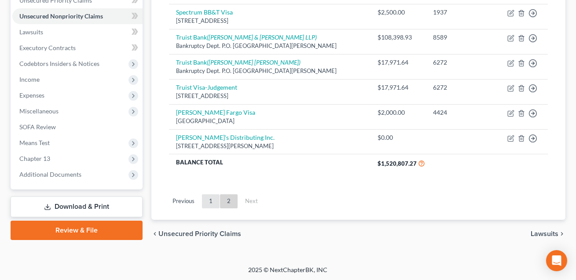
click at [211, 197] on link "1" at bounding box center [211, 201] width 18 height 14
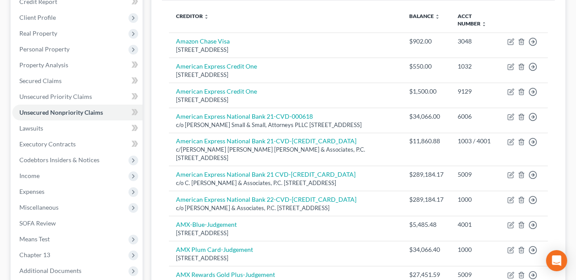
scroll to position [114, 0]
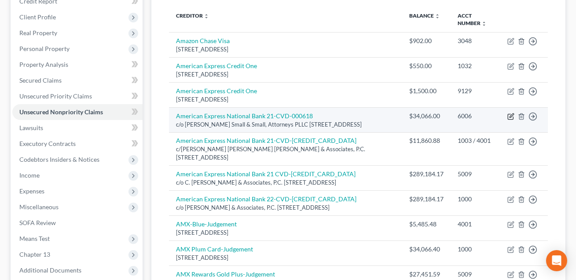
click at [510, 115] on icon "button" at bounding box center [510, 116] width 7 height 7
select select "28"
select select "2"
select select "0"
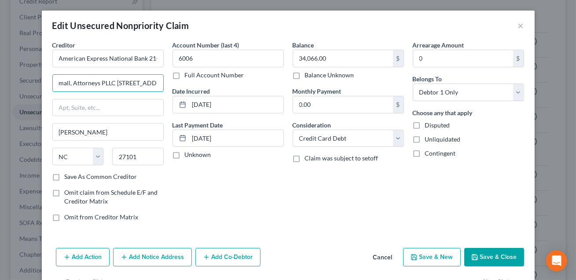
scroll to position [0, 104]
drag, startPoint x: 69, startPoint y: 84, endPoint x: 176, endPoint y: 91, distance: 107.1
click at [176, 91] on div "Creditor * American Express National Bank 21-CVD-000618 c/o [PERSON_NAME] Small…" at bounding box center [288, 134] width 480 height 188
click at [149, 252] on button "Add Notice Address" at bounding box center [152, 257] width 79 height 18
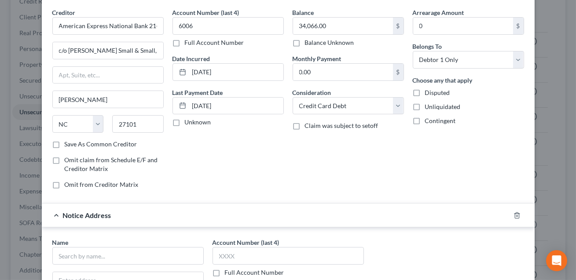
scroll to position [62, 0]
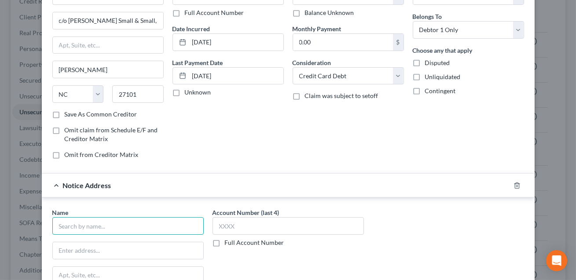
click at [123, 227] on input "text" at bounding box center [127, 226] width 151 height 18
paste input "[PERSON_NAME] Small & Small, Attorneys PLLC [STREET_ADDRESS]"
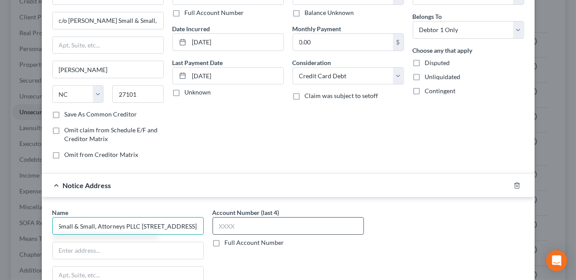
drag, startPoint x: 129, startPoint y: 226, endPoint x: 220, endPoint y: 229, distance: 91.1
click at [220, 229] on div "Name * [PERSON_NAME] Small & Small, Attorneys PLLC [STREET_ADDRESS][GEOGRAPHIC_…" at bounding box center [288, 282] width 480 height 148
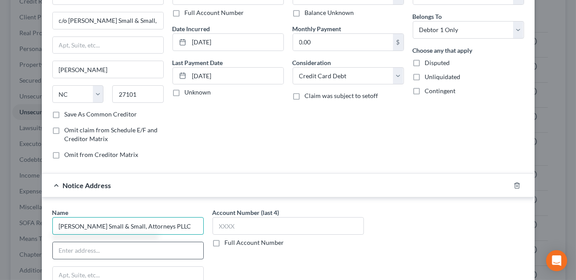
type input "[PERSON_NAME] Small & Small, Attorneys PLLC"
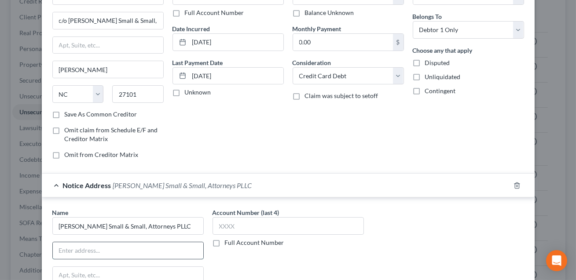
click at [153, 248] on input "text" at bounding box center [128, 250] width 150 height 17
paste input "[STREET_ADDRESS]"
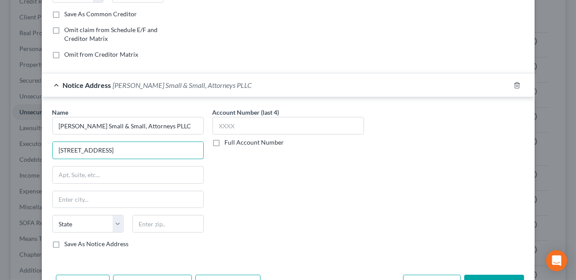
scroll to position [179, 0]
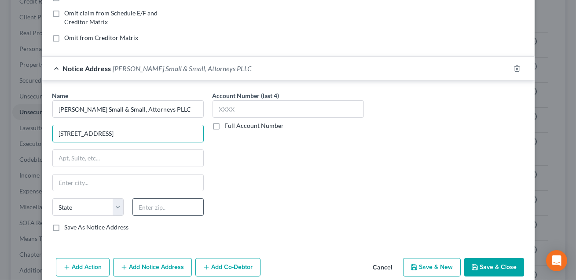
type input "[STREET_ADDRESS]"
click at [149, 209] on input "text" at bounding box center [167, 207] width 71 height 18
type input "27101"
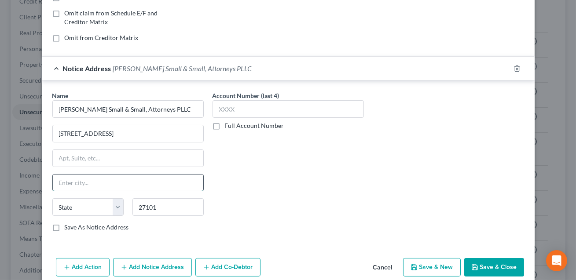
type input "[PERSON_NAME]"
select select "28"
click at [96, 175] on input "[PERSON_NAME]" at bounding box center [128, 183] width 150 height 17
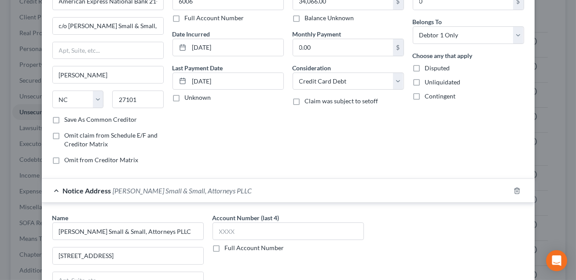
scroll to position [0, 0]
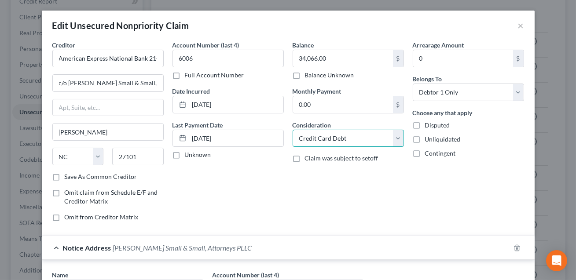
click at [342, 138] on select "Select Cable / Satellite Services Collection Agency Credit Card Debt Debt Couns…" at bounding box center [347, 139] width 111 height 18
select select "14"
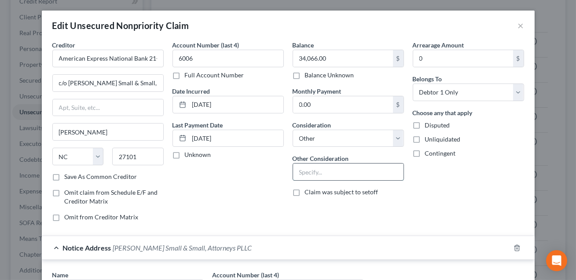
click at [301, 175] on input "text" at bounding box center [348, 172] width 110 height 17
type input "Cedit card debt. Judgement: American Express v. [PERSON_NAME], ______________21…"
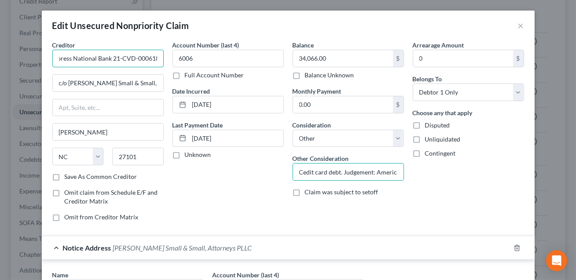
click at [86, 59] on input "American Express National Bank 21-CVD-000618" at bounding box center [107, 59] width 111 height 18
drag, startPoint x: 107, startPoint y: 58, endPoint x: 174, endPoint y: 63, distance: 67.5
click at [174, 63] on div "Creditor * American Express National Bank 21-CVD-000618 c/o [PERSON_NAME] Small…" at bounding box center [288, 134] width 480 height 188
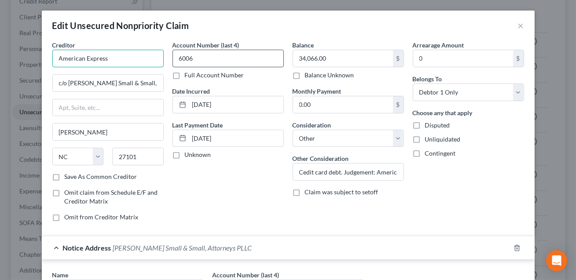
scroll to position [0, 0]
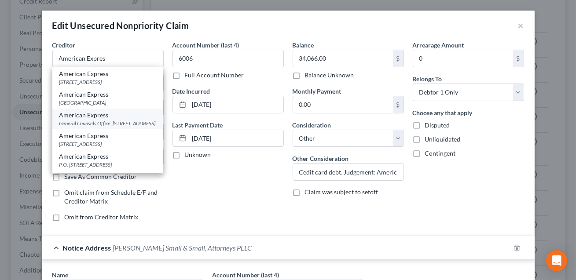
click at [136, 122] on div "General Counsels Office, [STREET_ADDRESS]" at bounding box center [107, 123] width 96 height 7
type input "American Express"
type input "General Counsels Office, [STREET_ADDRESS]"
type input "Merrimar"
select select "9"
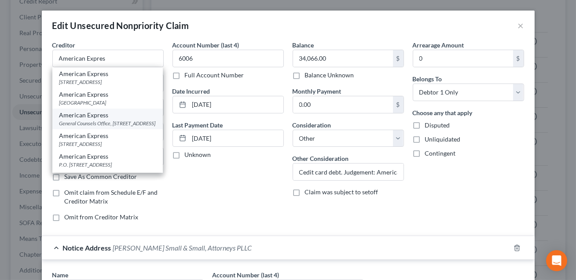
type input "33025"
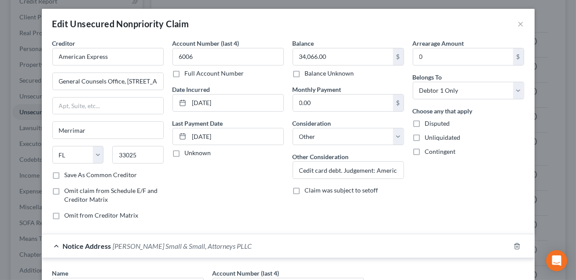
scroll to position [2, 0]
click at [228, 141] on input "[DATE]" at bounding box center [236, 136] width 94 height 17
type input "0"
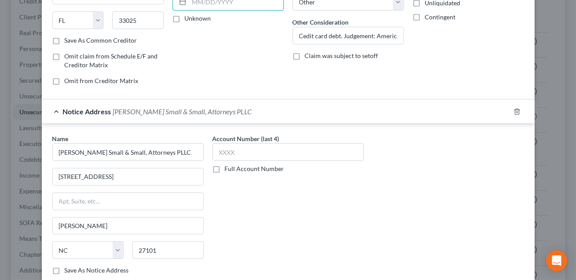
scroll to position [217, 0]
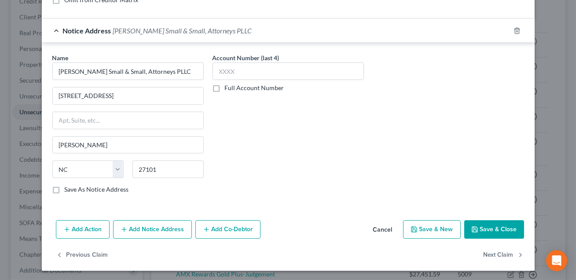
click at [508, 230] on button "Save & Close" at bounding box center [494, 229] width 60 height 18
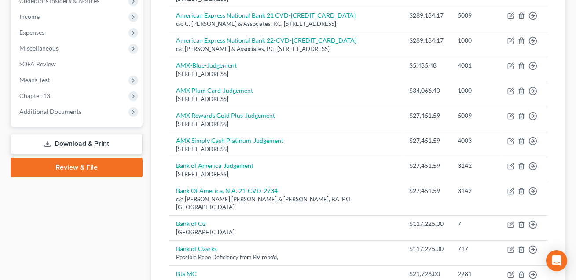
scroll to position [270, 0]
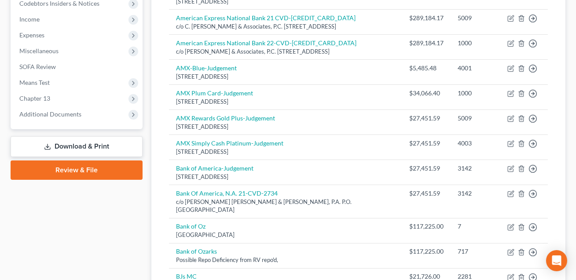
click at [84, 142] on link "Download & Print" at bounding box center [77, 146] width 132 height 21
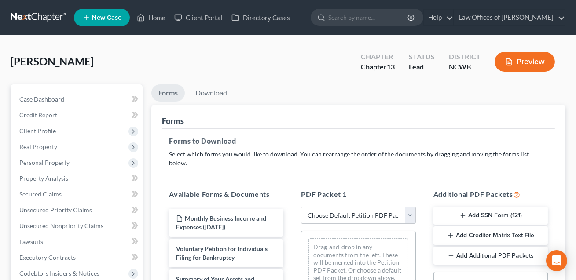
scroll to position [146, 0]
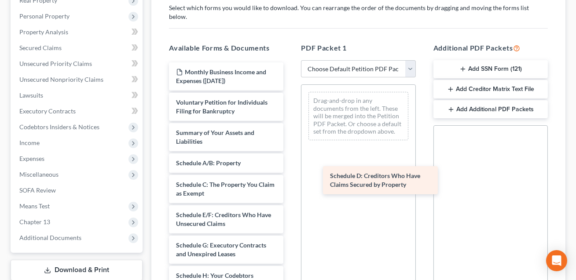
drag, startPoint x: 207, startPoint y: 206, endPoint x: 362, endPoint y: 175, distance: 158.7
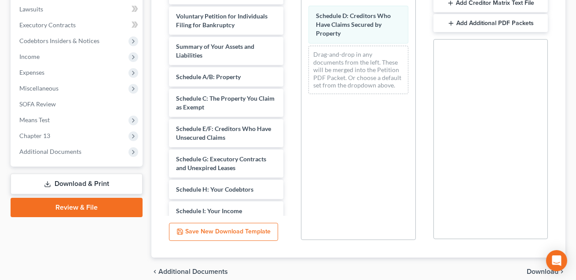
scroll to position [262, 0]
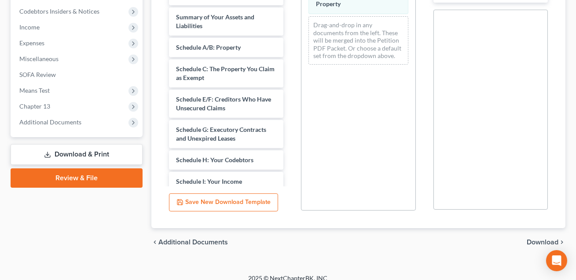
click at [537, 239] on span "Download" at bounding box center [542, 242] width 32 height 7
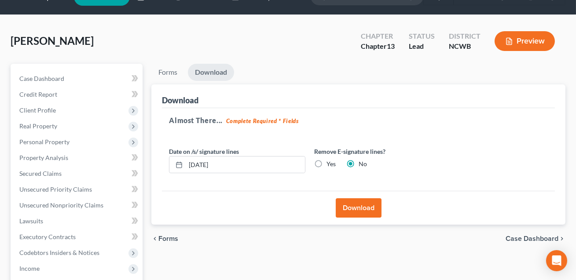
scroll to position [19, 0]
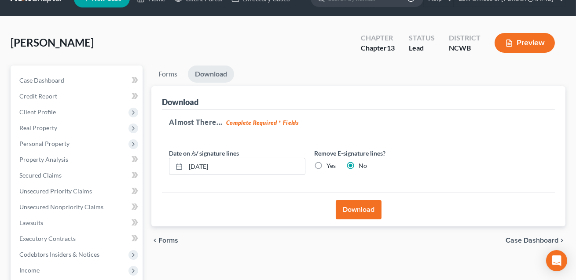
click at [360, 210] on button "Download" at bounding box center [358, 209] width 46 height 19
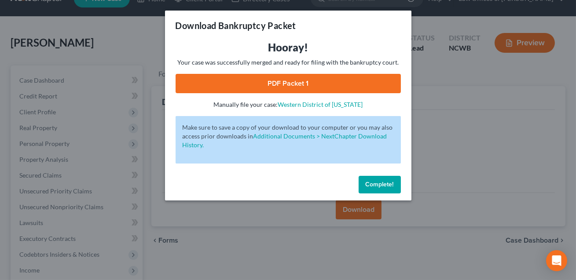
click at [307, 84] on link "PDF Packet 1" at bounding box center [287, 83] width 225 height 19
click at [379, 187] on span "Complete!" at bounding box center [379, 184] width 28 height 7
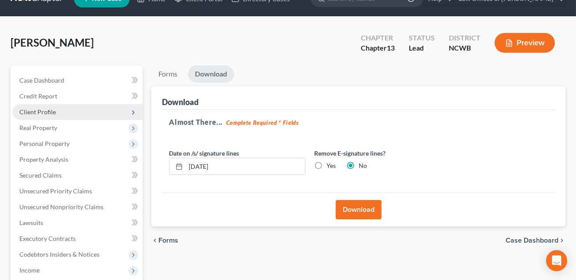
click at [35, 110] on span "Client Profile" at bounding box center [37, 111] width 36 height 7
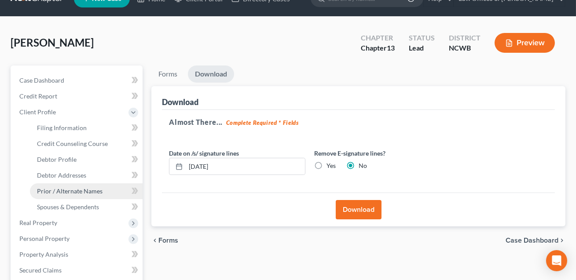
click at [63, 190] on span "Prior / Alternate Names" at bounding box center [70, 190] width 66 height 7
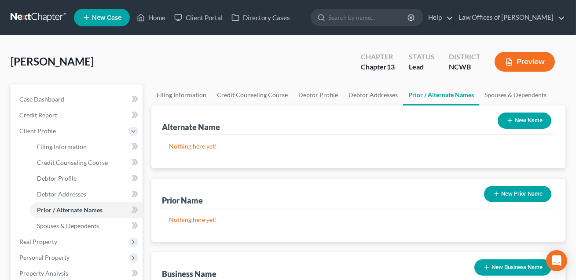
scroll to position [125, 0]
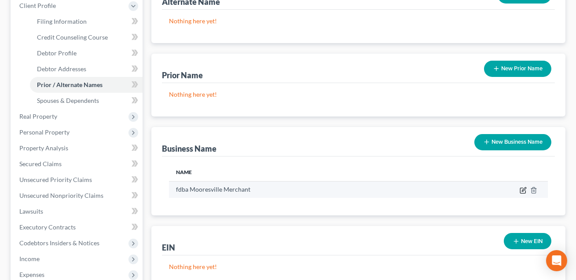
click at [523, 190] on icon "button" at bounding box center [523, 189] width 4 height 4
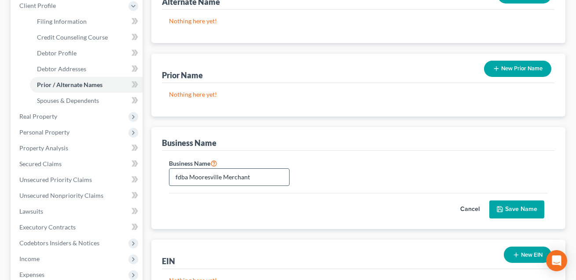
drag, startPoint x: 253, startPoint y: 177, endPoint x: 192, endPoint y: 176, distance: 61.1
click at [192, 176] on input "fdba Mooresville Merchant" at bounding box center [229, 177] width 120 height 17
click at [196, 177] on input "fdba MDave's Distributing Inc." at bounding box center [229, 177] width 120 height 17
type input "fdba [PERSON_NAME]'s Distributing Inc."
click at [517, 211] on button "Save Name" at bounding box center [516, 209] width 55 height 18
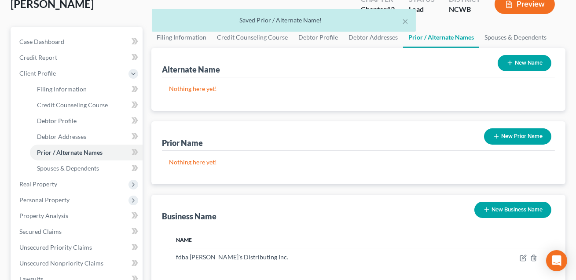
scroll to position [0, 0]
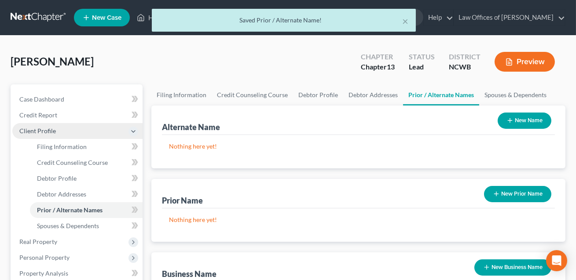
click at [44, 130] on span "Client Profile" at bounding box center [37, 130] width 36 height 7
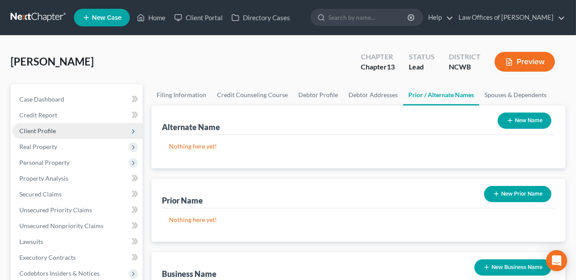
click at [40, 131] on span "Client Profile" at bounding box center [37, 130] width 36 height 7
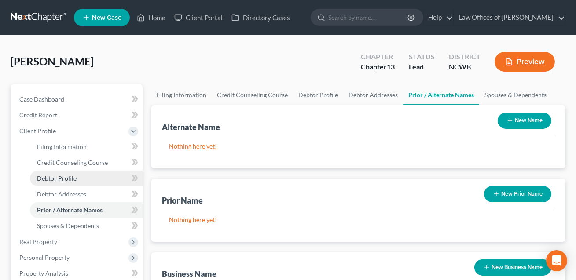
click at [53, 179] on span "Debtor Profile" at bounding box center [57, 178] width 40 height 7
select select "1"
select select "2"
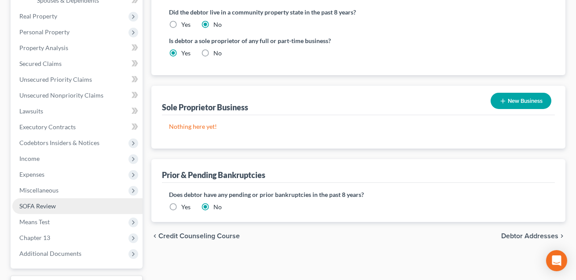
scroll to position [238, 0]
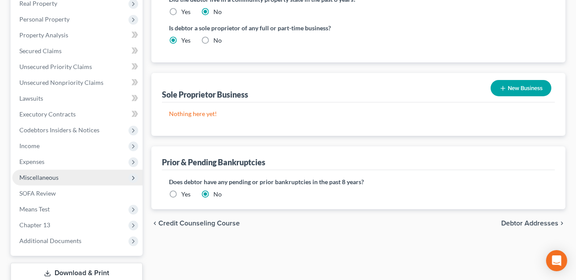
click at [42, 178] on span "Miscellaneous" at bounding box center [38, 177] width 39 height 7
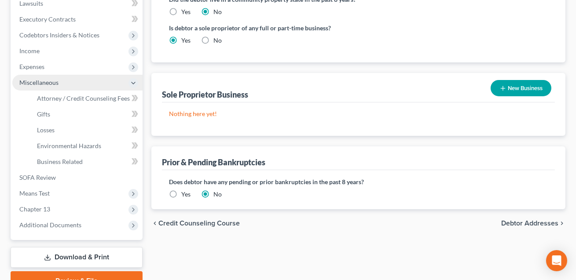
scroll to position [144, 0]
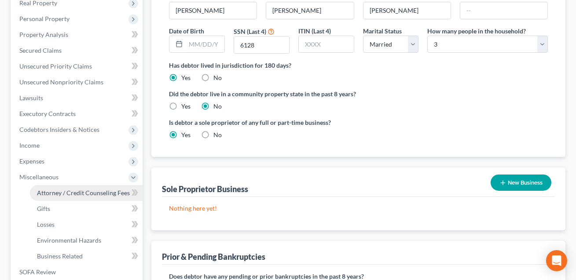
click at [49, 191] on span "Attorney / Credit Counseling Fees" at bounding box center [83, 192] width 93 height 7
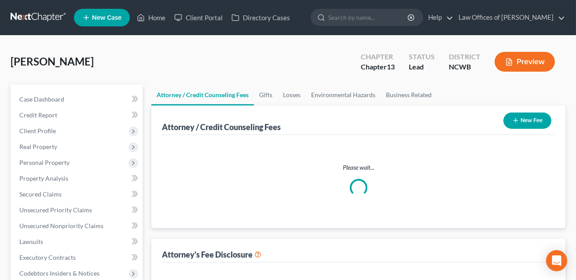
select select "0"
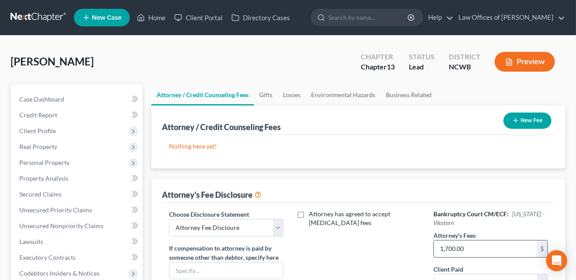
click at [475, 248] on input "1,700.00" at bounding box center [485, 249] width 103 height 17
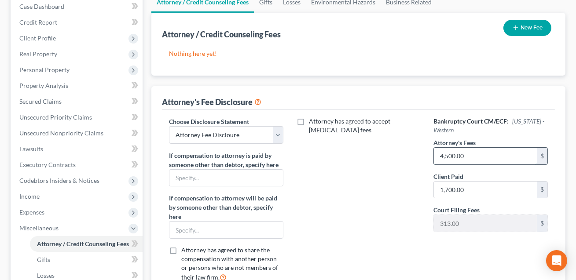
scroll to position [136, 0]
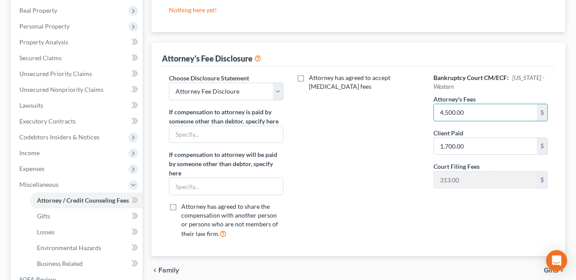
type input "4,500.00"
click at [460, 150] on input "1,700.00" at bounding box center [485, 146] width 103 height 17
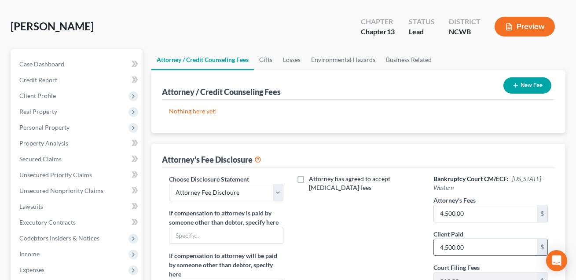
scroll to position [0, 0]
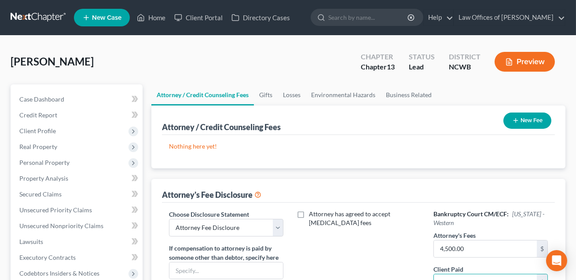
type input "4,500.00"
click at [525, 122] on button "New Fee" at bounding box center [527, 121] width 48 height 16
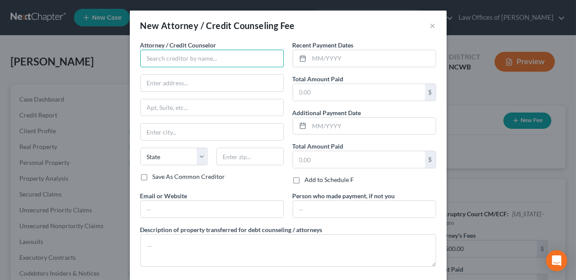
click at [170, 61] on input "text" at bounding box center [211, 59] width 143 height 18
click at [173, 58] on input "Law Offcies of [PERSON_NAME]" at bounding box center [211, 59] width 143 height 18
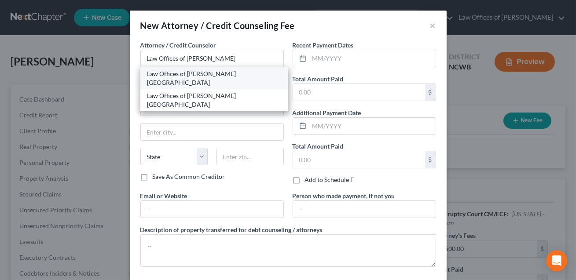
click at [196, 73] on div "Law Offices of [PERSON_NAME] [GEOGRAPHIC_DATA]" at bounding box center [214, 78] width 134 height 18
type input "Law Offices of [PERSON_NAME] [GEOGRAPHIC_DATA]"
type input "[STREET_ADDRESS]"
type input "[GEOGRAPHIC_DATA]"
select select "28"
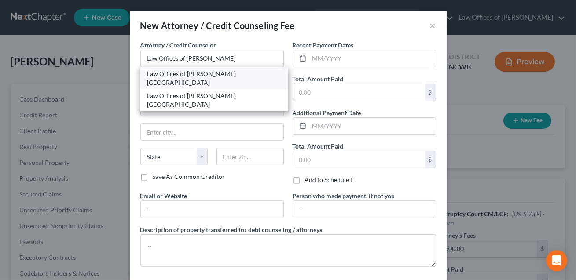
type input "28677"
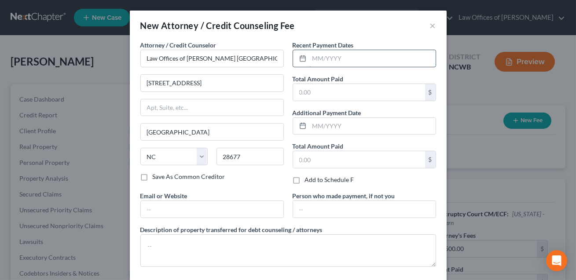
click at [317, 62] on input "text" at bounding box center [372, 58] width 126 height 17
type input "08/2025, 09/2025"
click at [324, 92] on input "text" at bounding box center [359, 92] width 132 height 17
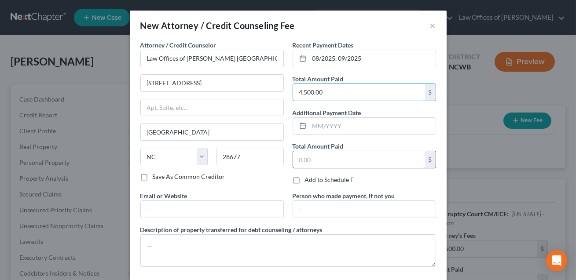
type input "4,500.00"
click at [311, 160] on input "text" at bounding box center [359, 159] width 132 height 17
type input "313.00"
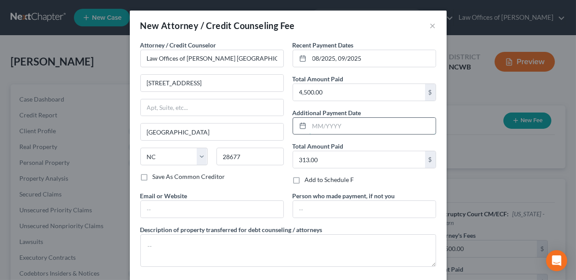
click at [313, 126] on input "text" at bounding box center [372, 126] width 126 height 17
type input "10/2025"
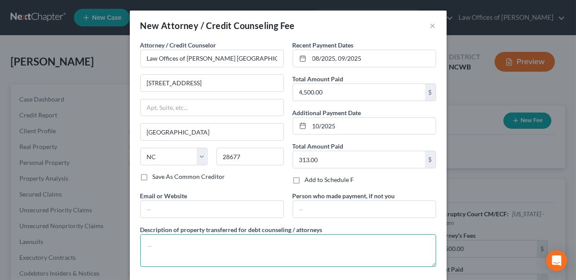
click at [179, 247] on textarea at bounding box center [287, 250] width 295 height 33
click at [226, 246] on textarea "Attroeny Fees ($4500) and filng fee ($313)" at bounding box center [287, 250] width 295 height 33
click at [162, 246] on textarea "Attroeny Fees ($4500) and filing fee ($313)" at bounding box center [287, 250] width 295 height 33
type textarea "Attorney Fees ($4500) and filing fee ($313)"
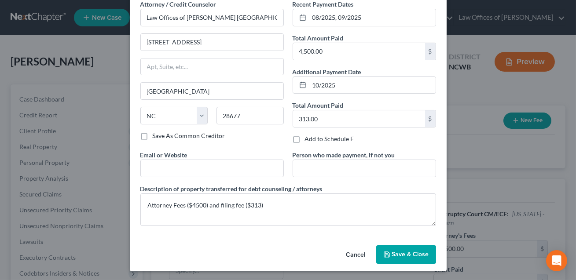
click at [405, 257] on span "Save & Close" at bounding box center [410, 254] width 37 height 7
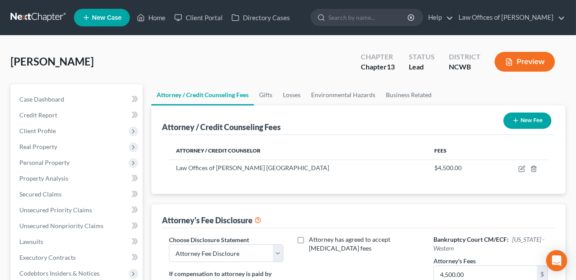
click at [531, 118] on button "New Fee" at bounding box center [527, 121] width 48 height 16
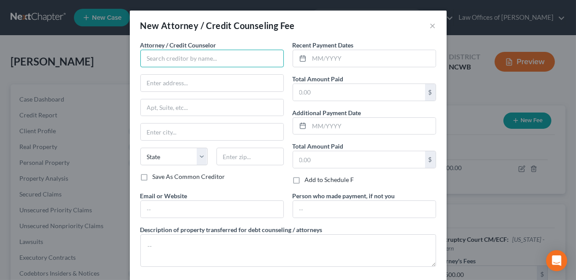
click at [151, 61] on input "text" at bounding box center [211, 59] width 143 height 18
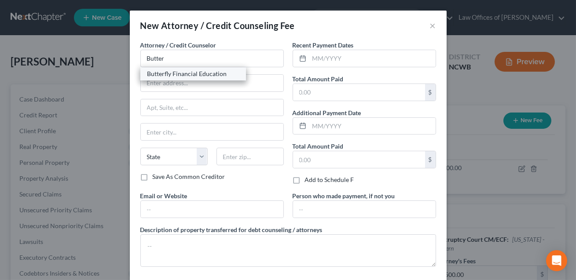
click at [163, 73] on div "Butterfly Financial Education" at bounding box center [192, 73] width 91 height 9
type input "Butterfly Financial Education"
type input "(Online)"
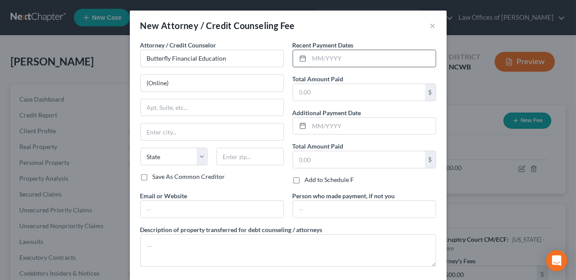
click at [318, 56] on input "text" at bounding box center [372, 58] width 126 height 17
type input "09/2025"
click at [306, 91] on input "text" at bounding box center [359, 92] width 132 height 17
type input "25.00"
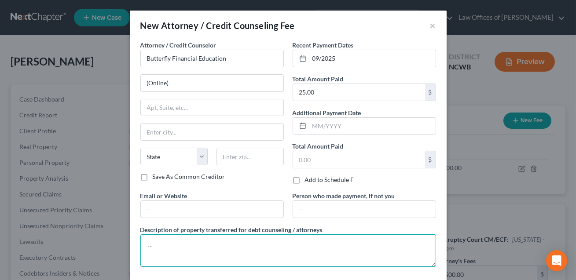
click at [152, 246] on textarea at bounding box center [287, 250] width 295 height 33
click at [188, 245] on textarea "Credit Counselng class" at bounding box center [287, 250] width 295 height 33
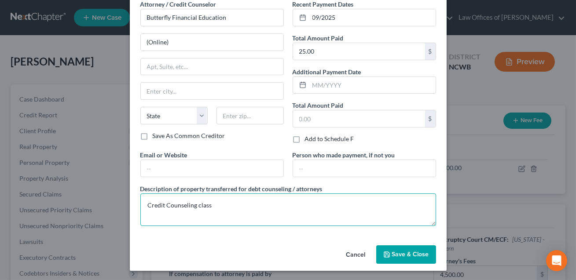
type textarea "Credit Counseling class"
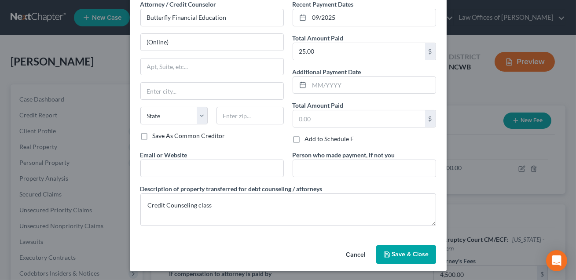
click at [410, 252] on span "Save & Close" at bounding box center [410, 254] width 37 height 7
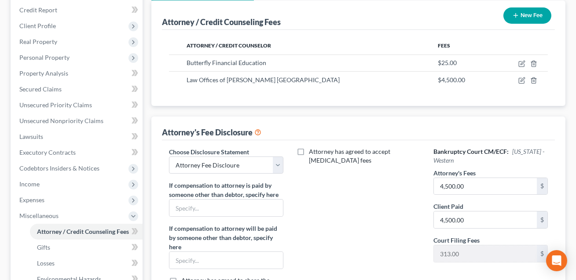
scroll to position [114, 0]
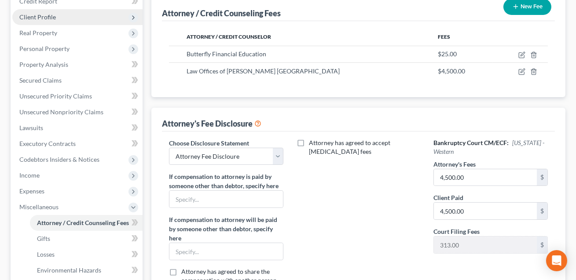
click at [35, 19] on span "Client Profile" at bounding box center [37, 16] width 36 height 7
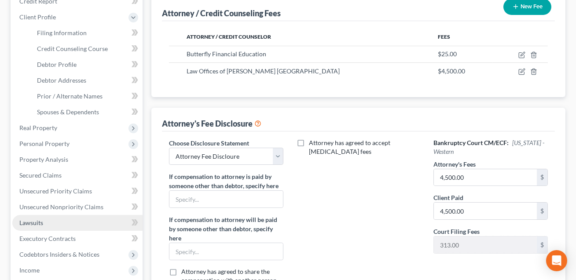
click at [36, 222] on span "Lawsuits" at bounding box center [31, 222] width 24 height 7
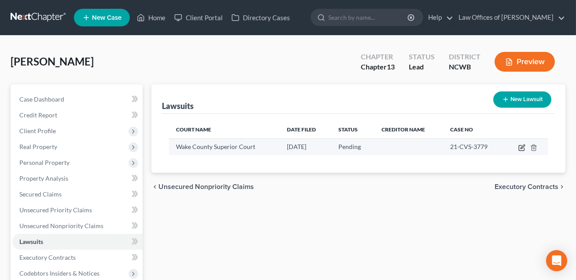
click at [521, 147] on icon "button" at bounding box center [521, 147] width 7 height 7
select select "28"
select select "0"
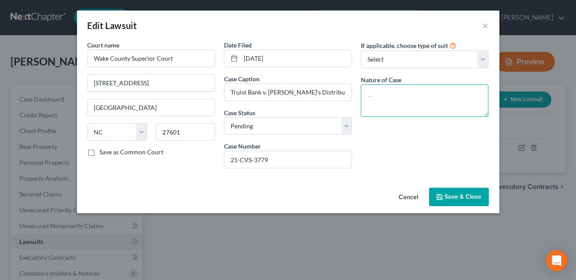
click at [370, 95] on textarea at bounding box center [425, 100] width 128 height 33
type textarea "Suit for money owed. CONFIM PENDING THIS YEAR."
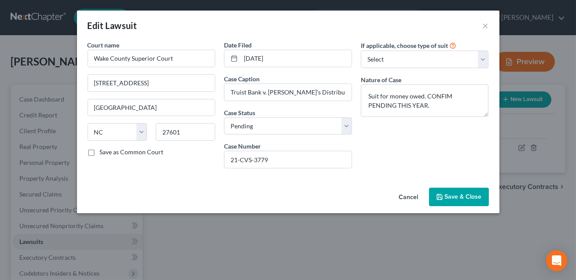
click at [467, 195] on span "Save & Close" at bounding box center [463, 196] width 37 height 7
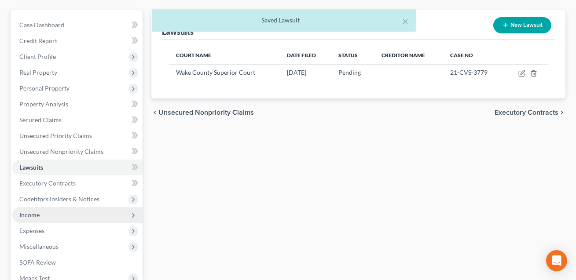
scroll to position [75, 0]
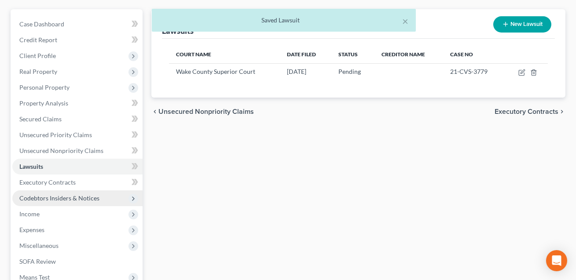
click at [51, 196] on span "Codebtors Insiders & Notices" at bounding box center [59, 197] width 80 height 7
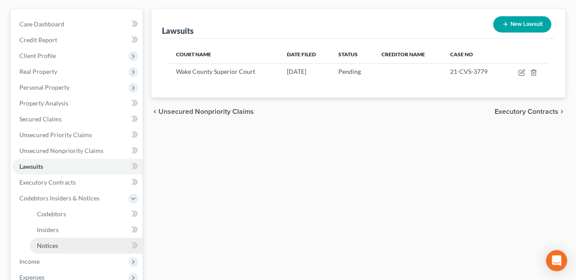
click at [46, 246] on span "Notices" at bounding box center [47, 245] width 21 height 7
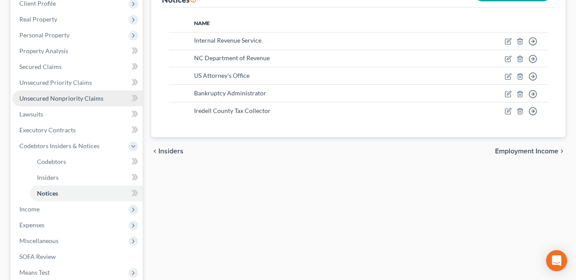
scroll to position [141, 0]
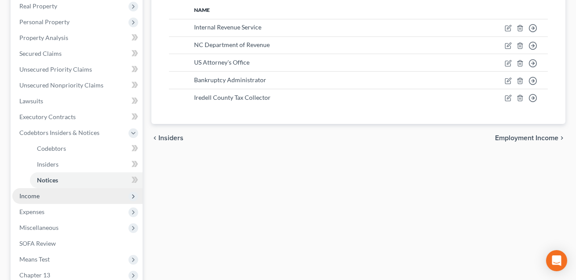
click at [34, 197] on span "Income" at bounding box center [29, 195] width 20 height 7
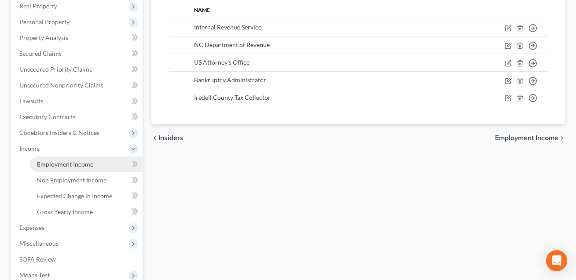
click at [61, 164] on span "Employment Income" at bounding box center [65, 163] width 56 height 7
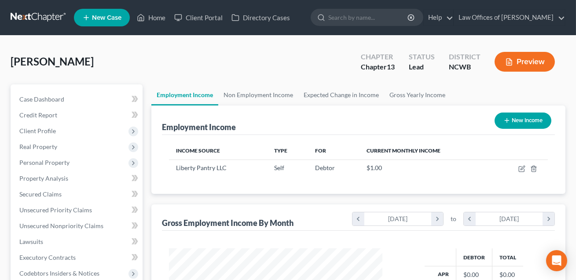
scroll to position [157, 231]
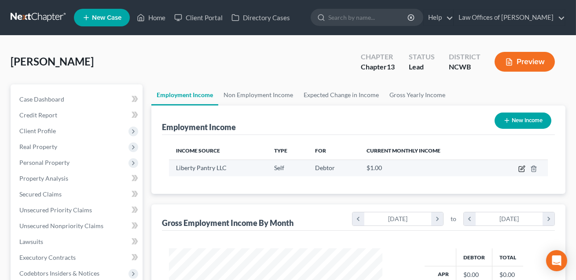
click at [521, 168] on icon "button" at bounding box center [522, 168] width 4 height 4
select select "1"
select select "28"
select select "0"
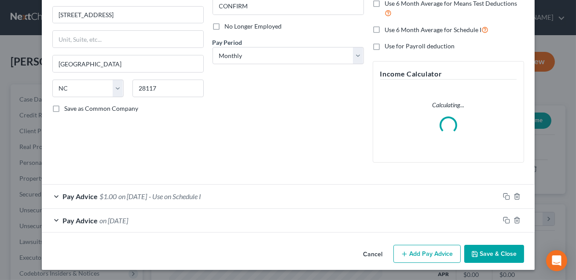
scroll to position [111, 0]
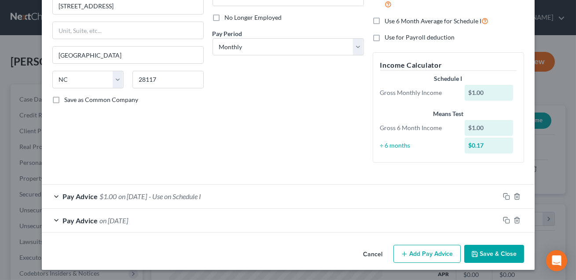
click at [265, 222] on div "Pay Advice on [DATE]" at bounding box center [270, 220] width 457 height 23
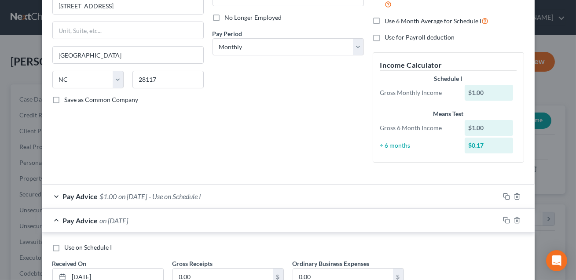
click at [286, 202] on div "Pay Advice $1.00 on [DATE] - Use on Schedule I" at bounding box center [270, 196] width 457 height 23
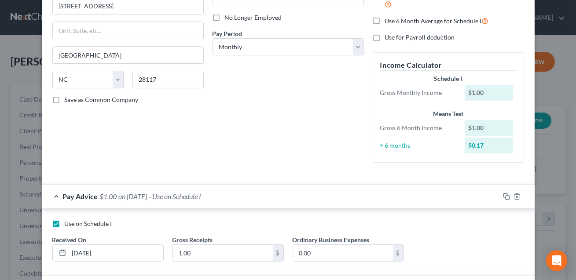
scroll to position [245, 0]
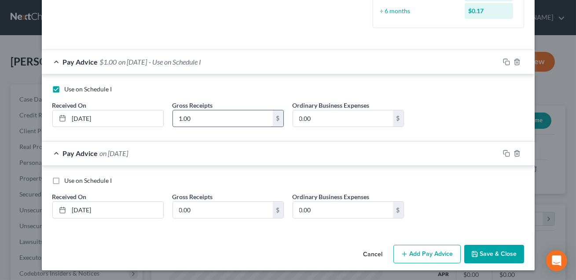
click at [198, 117] on input "1.00" at bounding box center [223, 118] width 100 height 17
type input "2,110.00"
click at [492, 253] on button "Save & Close" at bounding box center [494, 254] width 60 height 18
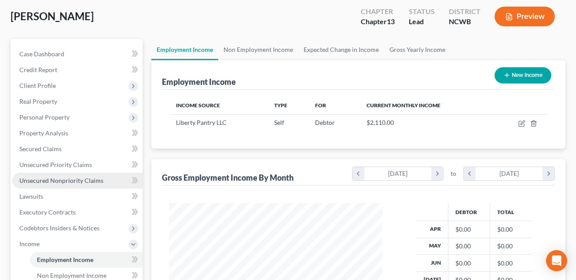
scroll to position [131, 0]
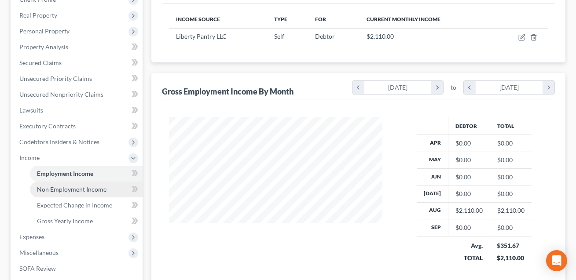
click at [74, 187] on span "Non Employment Income" at bounding box center [71, 189] width 69 height 7
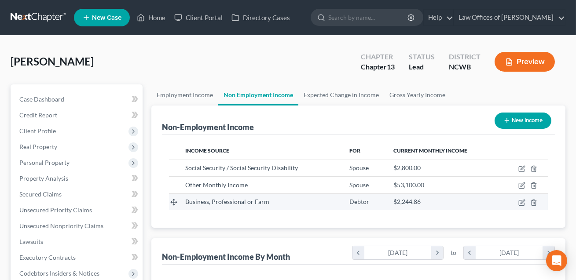
scroll to position [157, 231]
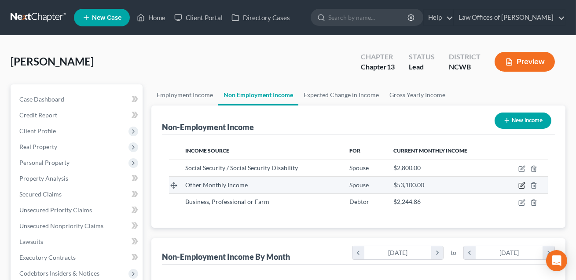
click at [522, 186] on icon "button" at bounding box center [522, 185] width 4 height 4
select select "13"
select select "0"
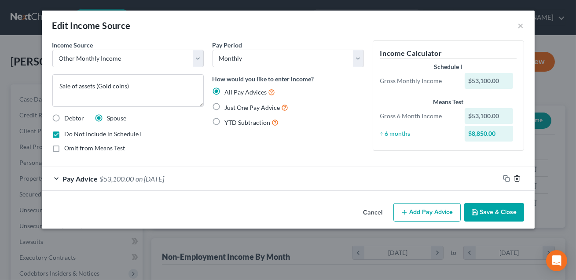
click at [516, 179] on icon "button" at bounding box center [516, 178] width 7 height 7
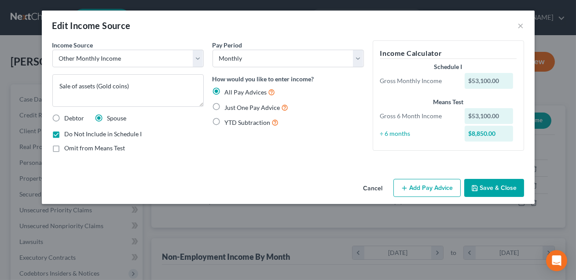
click at [501, 190] on button "Save & Close" at bounding box center [494, 188] width 60 height 18
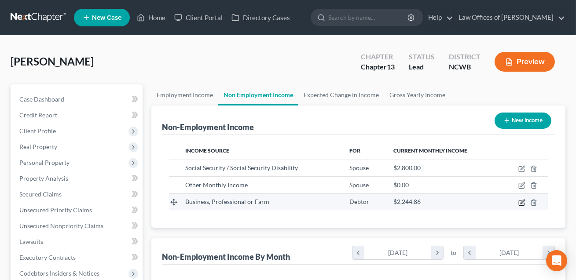
click at [521, 201] on icon "button" at bounding box center [522, 202] width 4 height 4
select select "10"
select select "0"
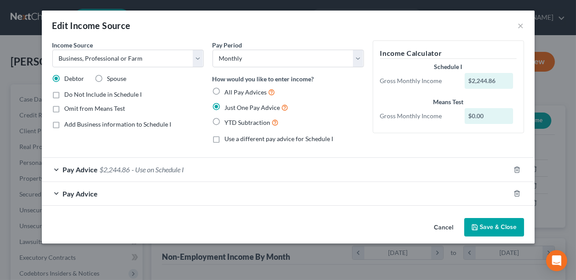
click at [163, 166] on span "- Use on Schedule I" at bounding box center [158, 169] width 52 height 8
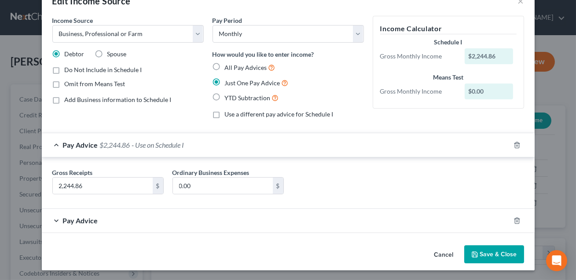
scroll to position [25, 0]
click at [497, 254] on button "Save & Close" at bounding box center [494, 254] width 60 height 18
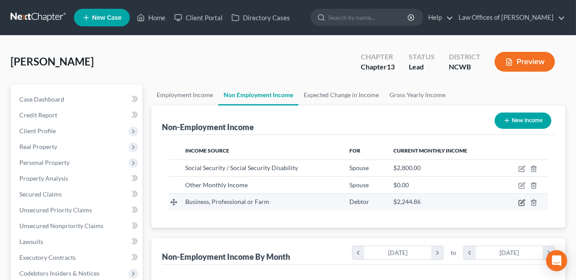
click at [522, 202] on icon "button" at bounding box center [521, 202] width 7 height 7
select select "10"
select select "0"
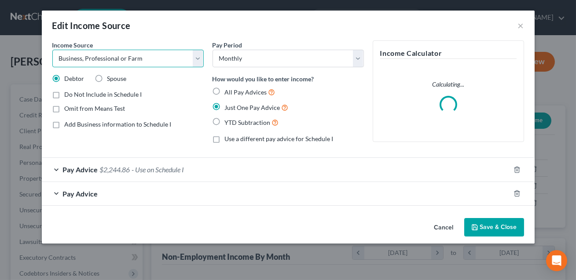
click at [193, 60] on select "Select Unemployment Disability (from employer) Pension Retirement Social Securi…" at bounding box center [127, 59] width 151 height 18
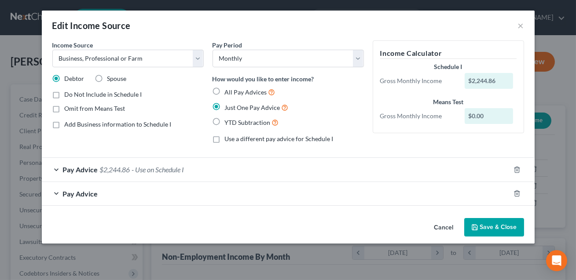
click at [487, 228] on button "Save & Close" at bounding box center [494, 227] width 60 height 18
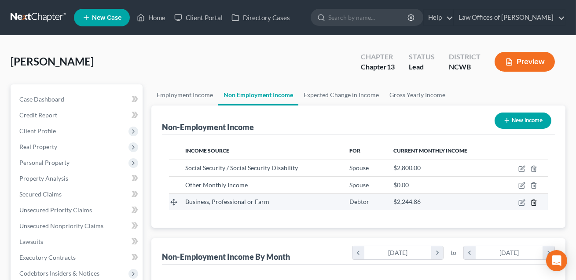
click at [536, 201] on icon "button" at bounding box center [533, 202] width 7 height 7
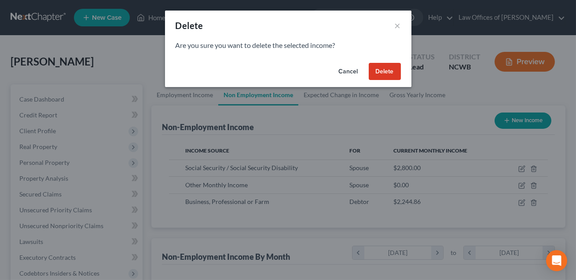
click at [388, 75] on button "Delete" at bounding box center [384, 72] width 32 height 18
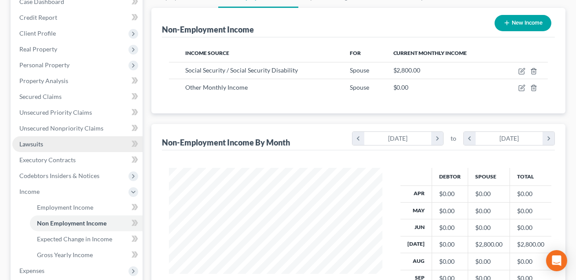
scroll to position [265, 0]
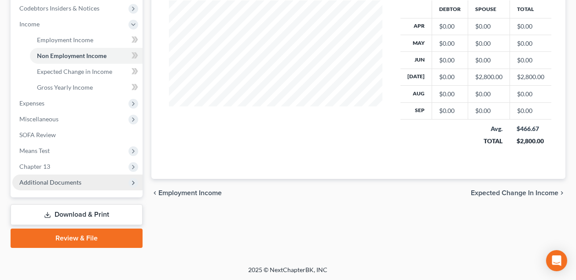
click at [51, 180] on span "Additional Documents" at bounding box center [50, 182] width 62 height 7
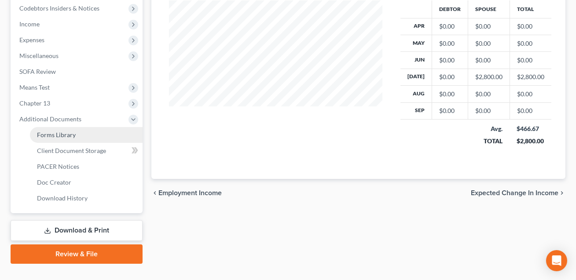
click at [55, 137] on link "Forms Library" at bounding box center [86, 135] width 113 height 16
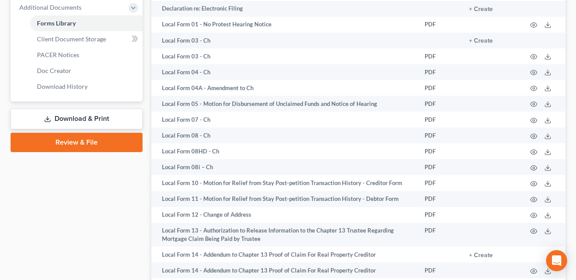
scroll to position [375, 0]
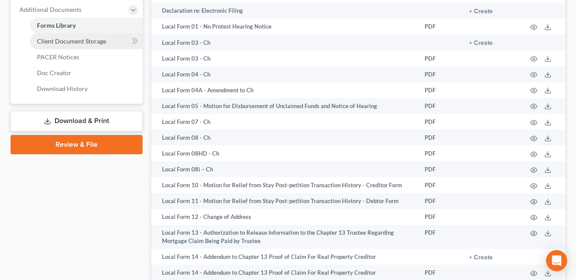
click at [86, 40] on span "Client Document Storage" at bounding box center [71, 40] width 69 height 7
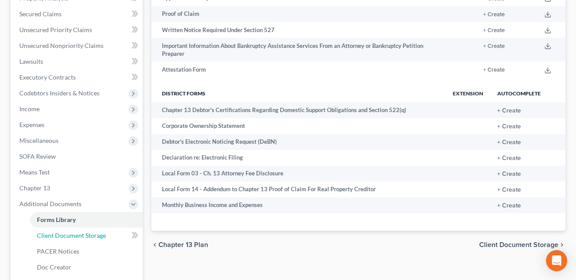
scroll to position [156, 0]
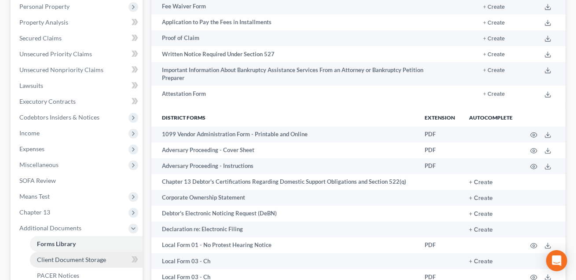
click at [60, 258] on span "Client Document Storage" at bounding box center [71, 259] width 69 height 7
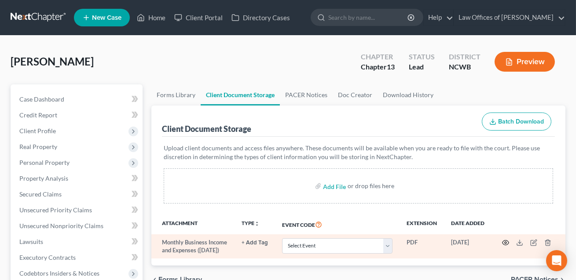
click at [505, 242] on circle "button" at bounding box center [505, 243] width 2 height 2
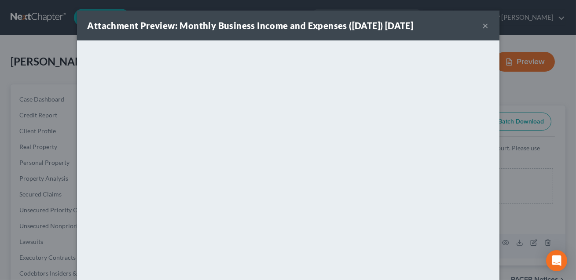
click at [486, 24] on button "×" at bounding box center [485, 25] width 6 height 11
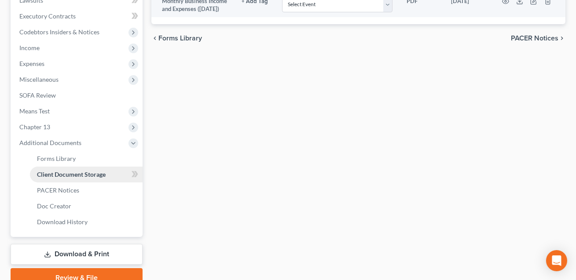
scroll to position [242, 0]
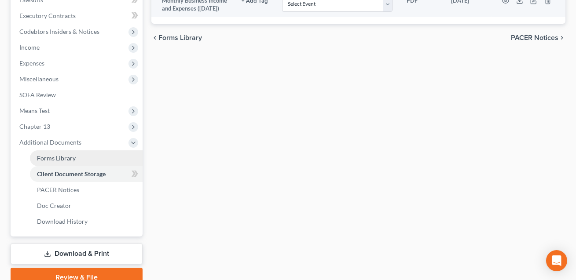
click at [62, 154] on span "Forms Library" at bounding box center [56, 157] width 39 height 7
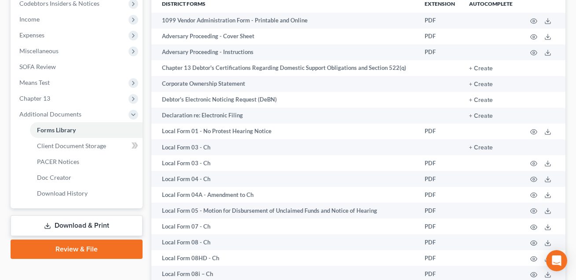
scroll to position [572, 0]
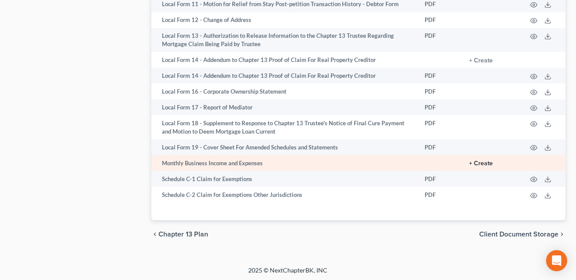
click at [485, 163] on button "+ Create" at bounding box center [481, 163] width 24 height 6
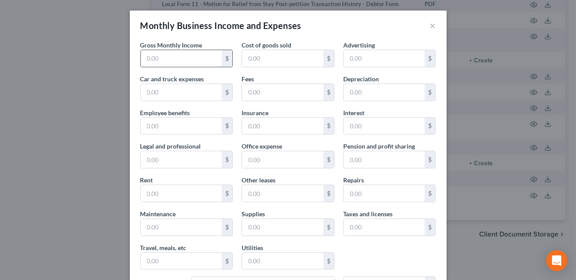
click at [166, 59] on input "text" at bounding box center [181, 58] width 81 height 17
click at [432, 28] on button "×" at bounding box center [433, 25] width 6 height 11
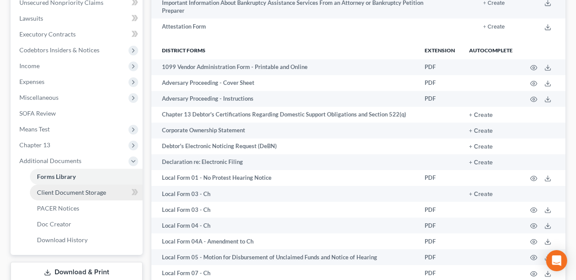
scroll to position [262, 0]
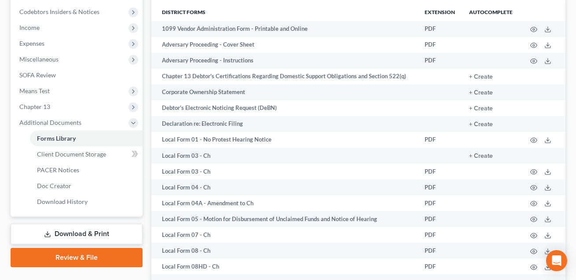
click at [73, 231] on link "Download & Print" at bounding box center [77, 234] width 132 height 21
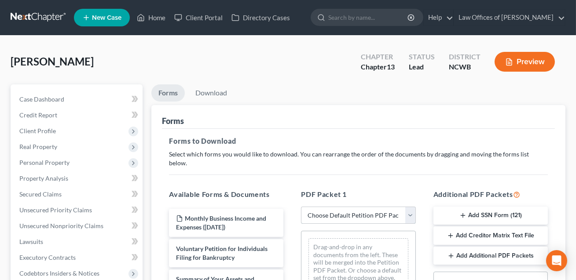
click at [343, 207] on select "Choose Default Petition PDF Packet Complete Bankruptcy Petition (all forms and …" at bounding box center [358, 216] width 114 height 18
select select "0"
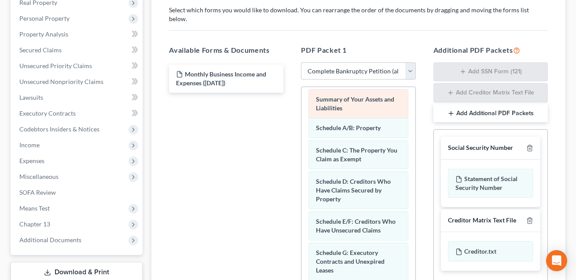
scroll to position [16, 0]
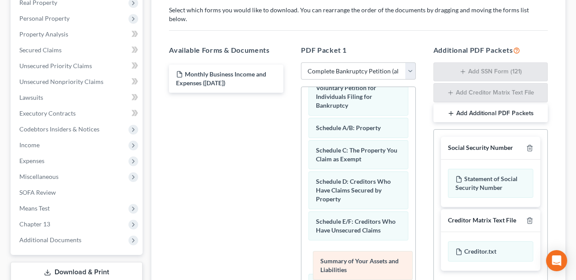
drag, startPoint x: 343, startPoint y: 94, endPoint x: 349, endPoint y: 272, distance: 178.1
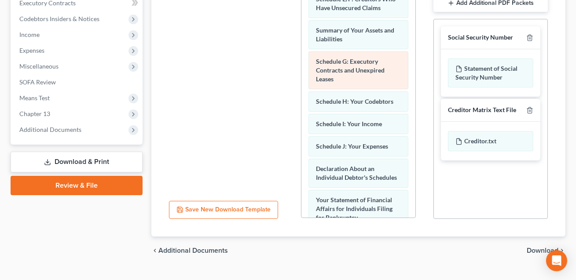
scroll to position [137, 0]
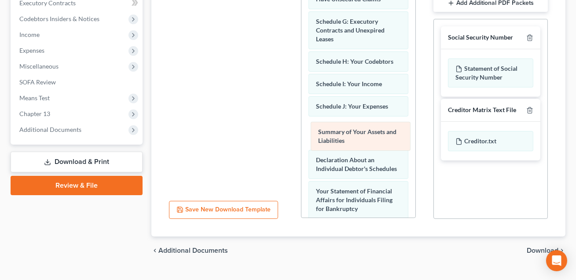
drag, startPoint x: 335, startPoint y: 18, endPoint x: 337, endPoint y: 138, distance: 120.5
click at [337, 138] on div "Summary of Your Assets and Liabilities Voluntary Petition for Individuals Filin…" at bounding box center [357, 132] width 113 height 584
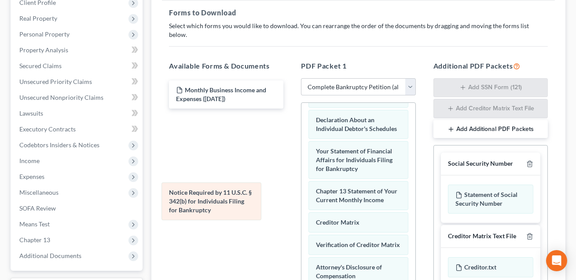
scroll to position [301, 0]
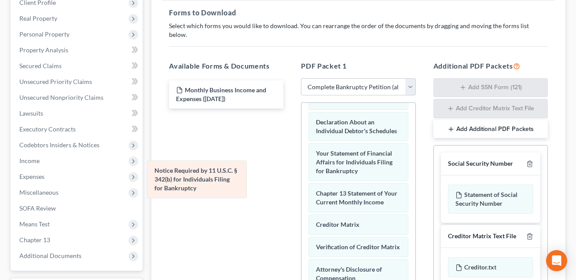
drag, startPoint x: 371, startPoint y: 227, endPoint x: 209, endPoint y: 180, distance: 168.2
click at [301, 180] on div "Notice Required by 11 U.S.C. § 342(b) for Individuals Filing for Bankruptcy Vol…" at bounding box center [357, 74] width 113 height 544
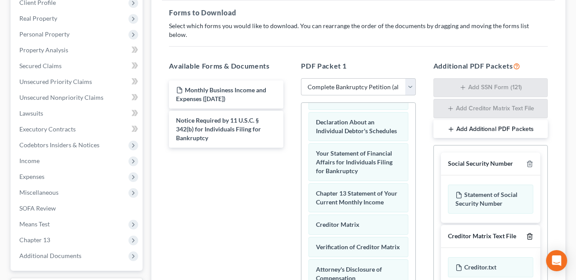
click at [529, 236] on line "button" at bounding box center [529, 237] width 0 height 2
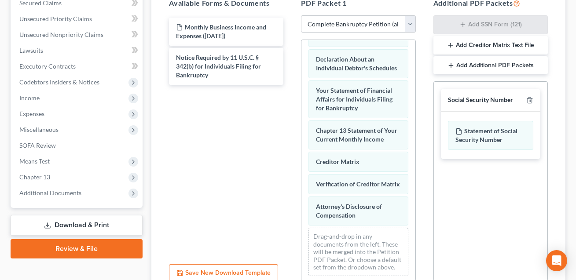
scroll to position [262, 0]
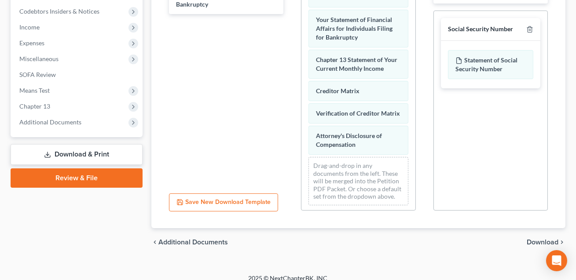
click at [536, 239] on span "Download" at bounding box center [542, 242] width 32 height 7
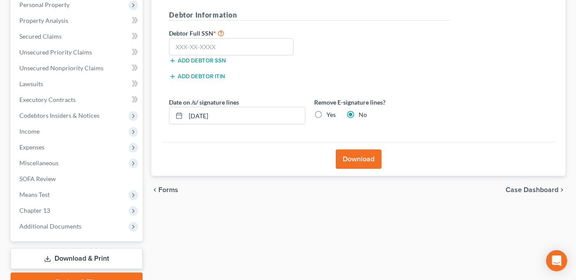
scroll to position [151, 0]
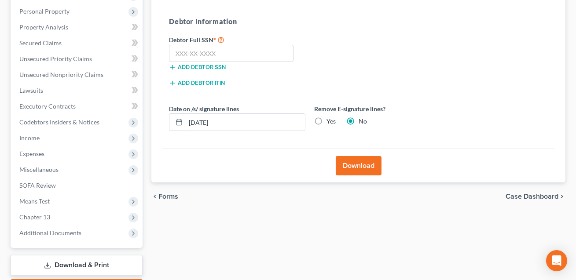
click at [326, 119] on label "Yes" at bounding box center [330, 121] width 9 height 9
click at [330, 119] on input "Yes" at bounding box center [333, 120] width 6 height 6
radio input "true"
radio input "false"
drag, startPoint x: 225, startPoint y: 120, endPoint x: 183, endPoint y: 120, distance: 41.8
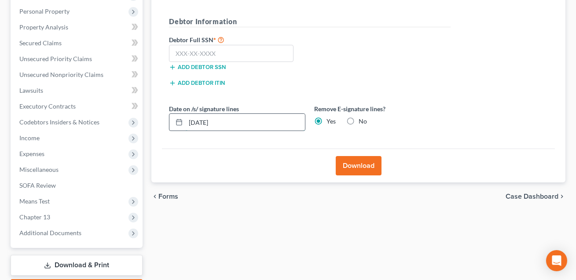
click at [183, 120] on div "[DATE]" at bounding box center [237, 122] width 136 height 18
click at [179, 55] on input "text" at bounding box center [231, 54] width 124 height 18
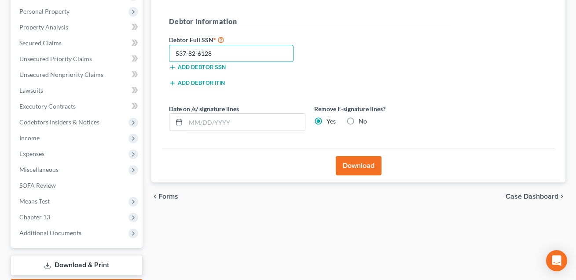
type input "537-82-6128"
click at [345, 166] on button "Download" at bounding box center [358, 165] width 46 height 19
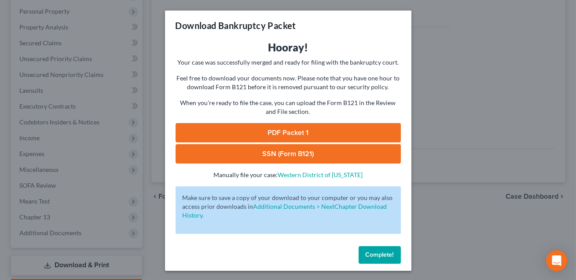
click at [335, 156] on link "SSN (Form B121)" at bounding box center [287, 153] width 225 height 19
click at [266, 131] on link "PDF Packet 1" at bounding box center [287, 132] width 225 height 19
